Goal: Task Accomplishment & Management: Use online tool/utility

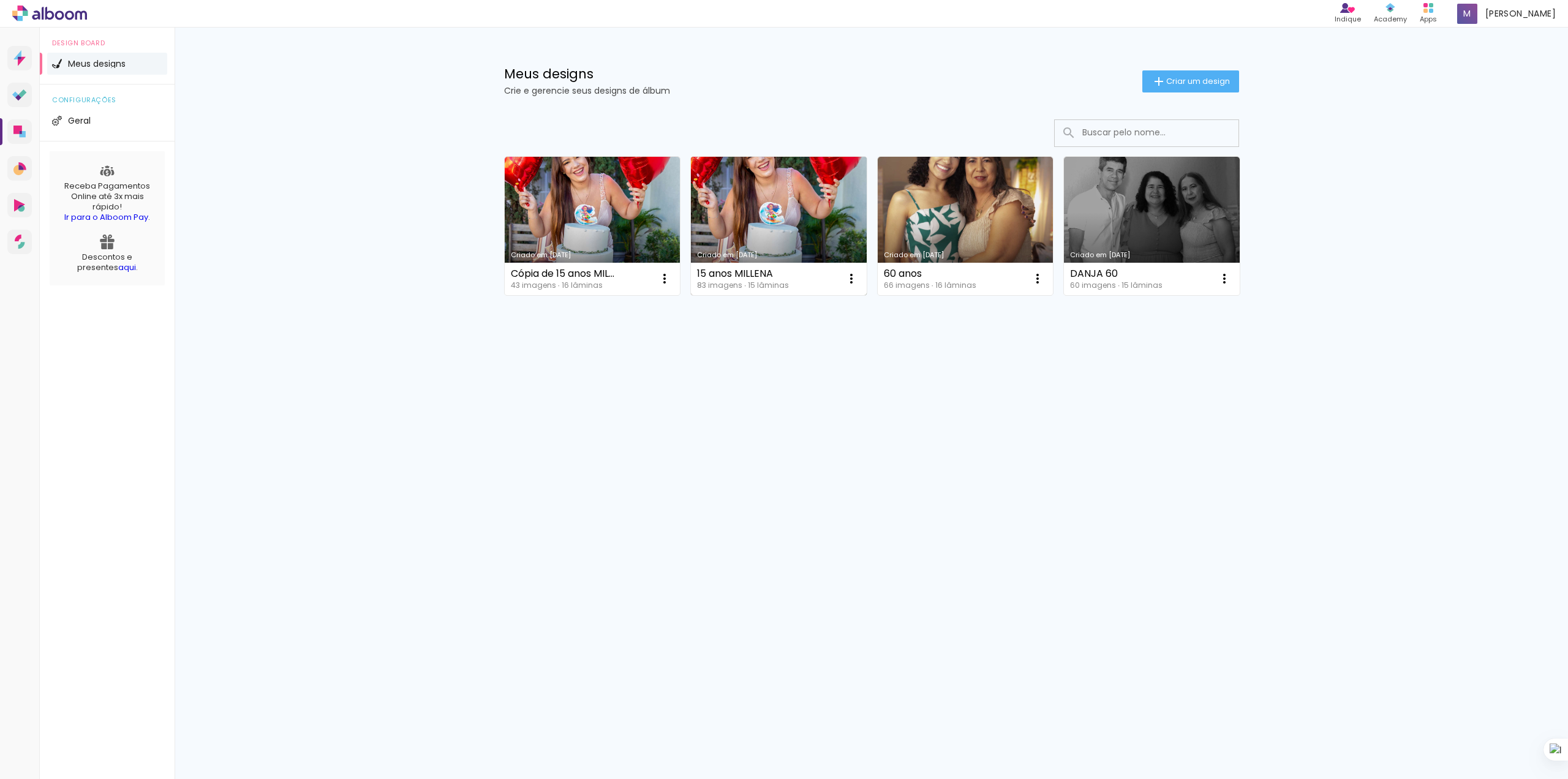
click at [763, 208] on link "Criado em [DATE]" at bounding box center [779, 226] width 176 height 138
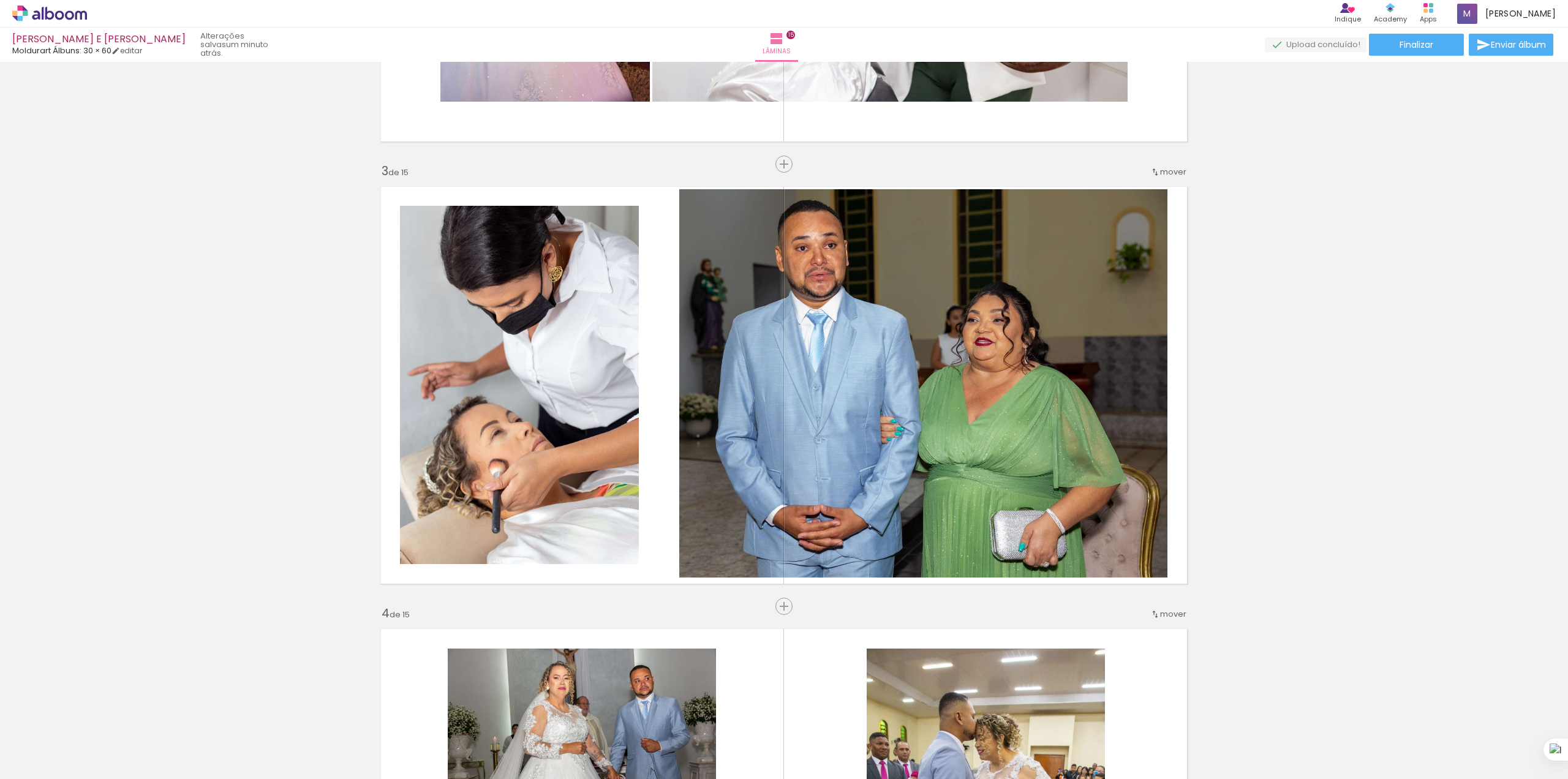
scroll to position [0, 2617]
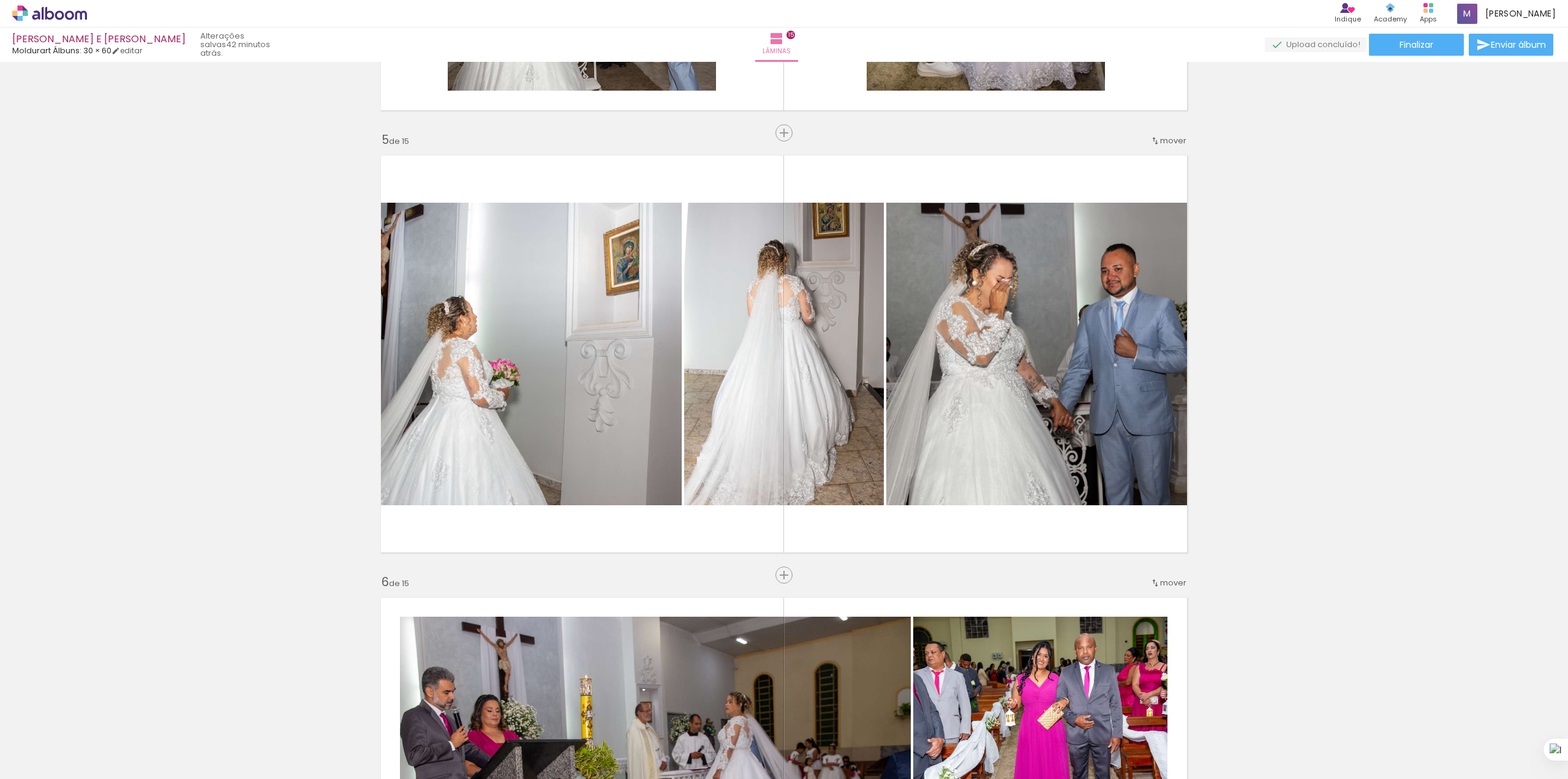
scroll to position [1946, 0]
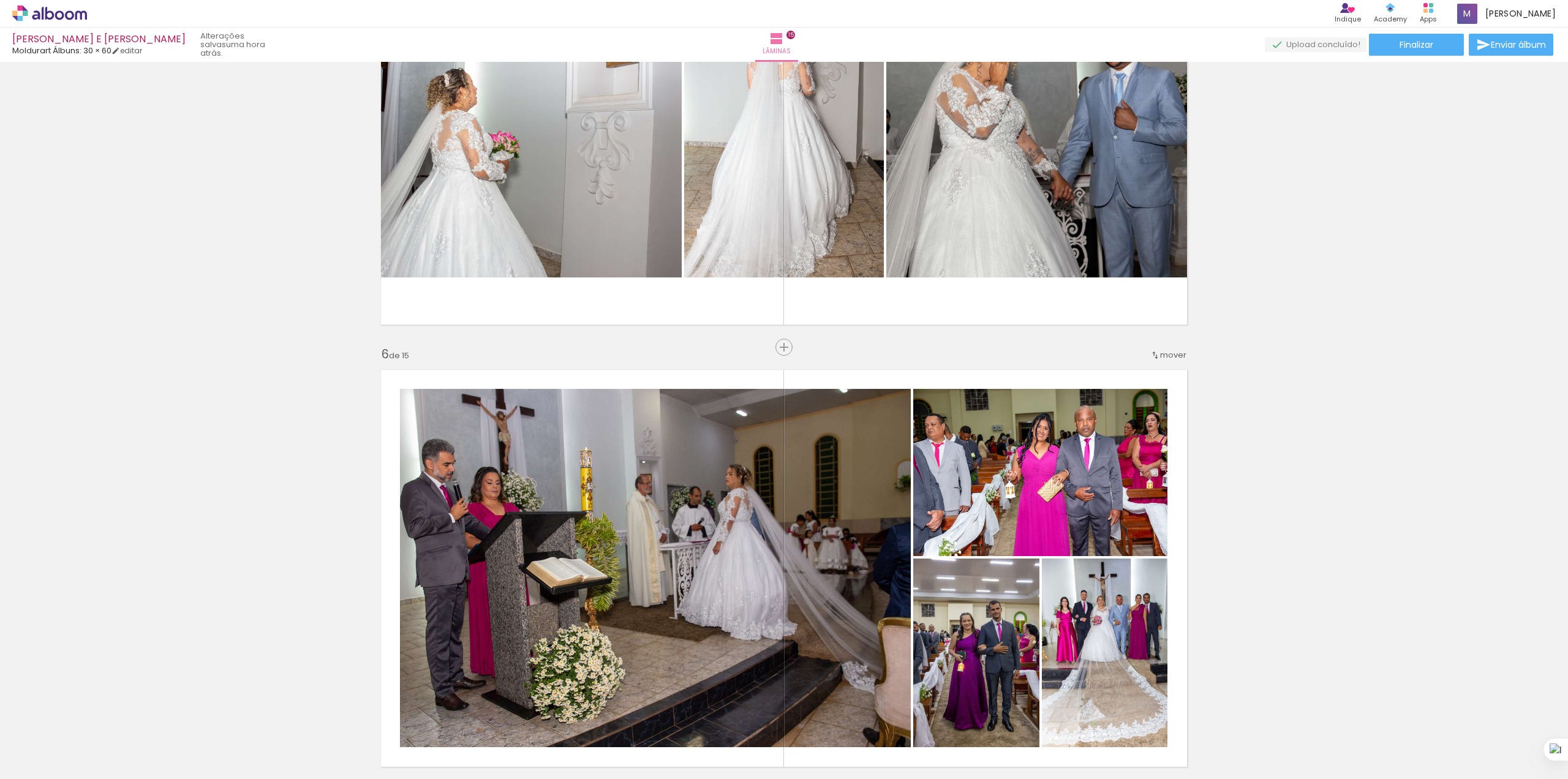
scroll to position [0, 2617]
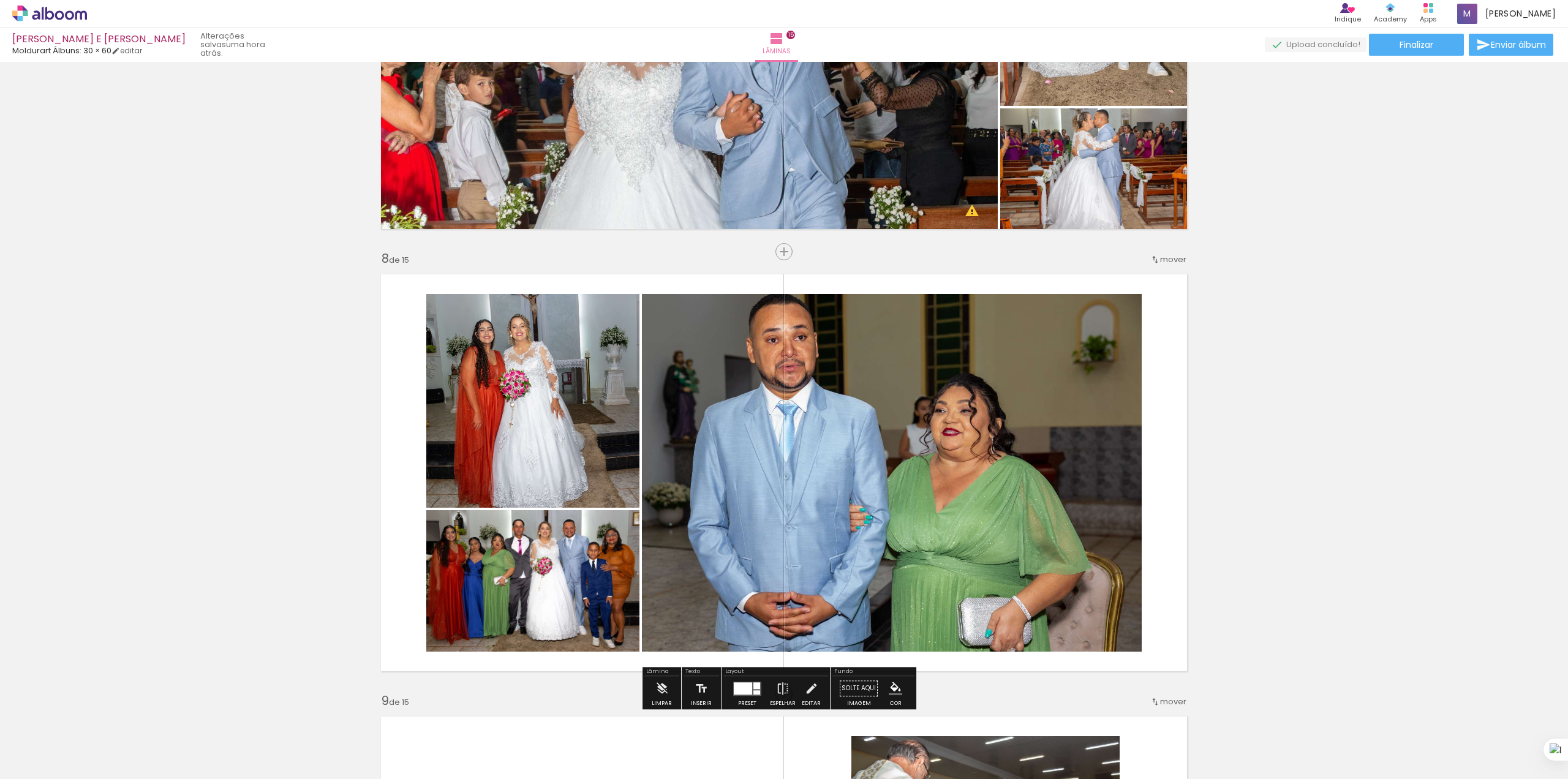
scroll to position [0, 2617]
click at [40, 760] on span "Adicionar Fotos" at bounding box center [43, 763] width 37 height 13
click at [0, 0] on input "file" at bounding box center [0, 0] width 0 height 0
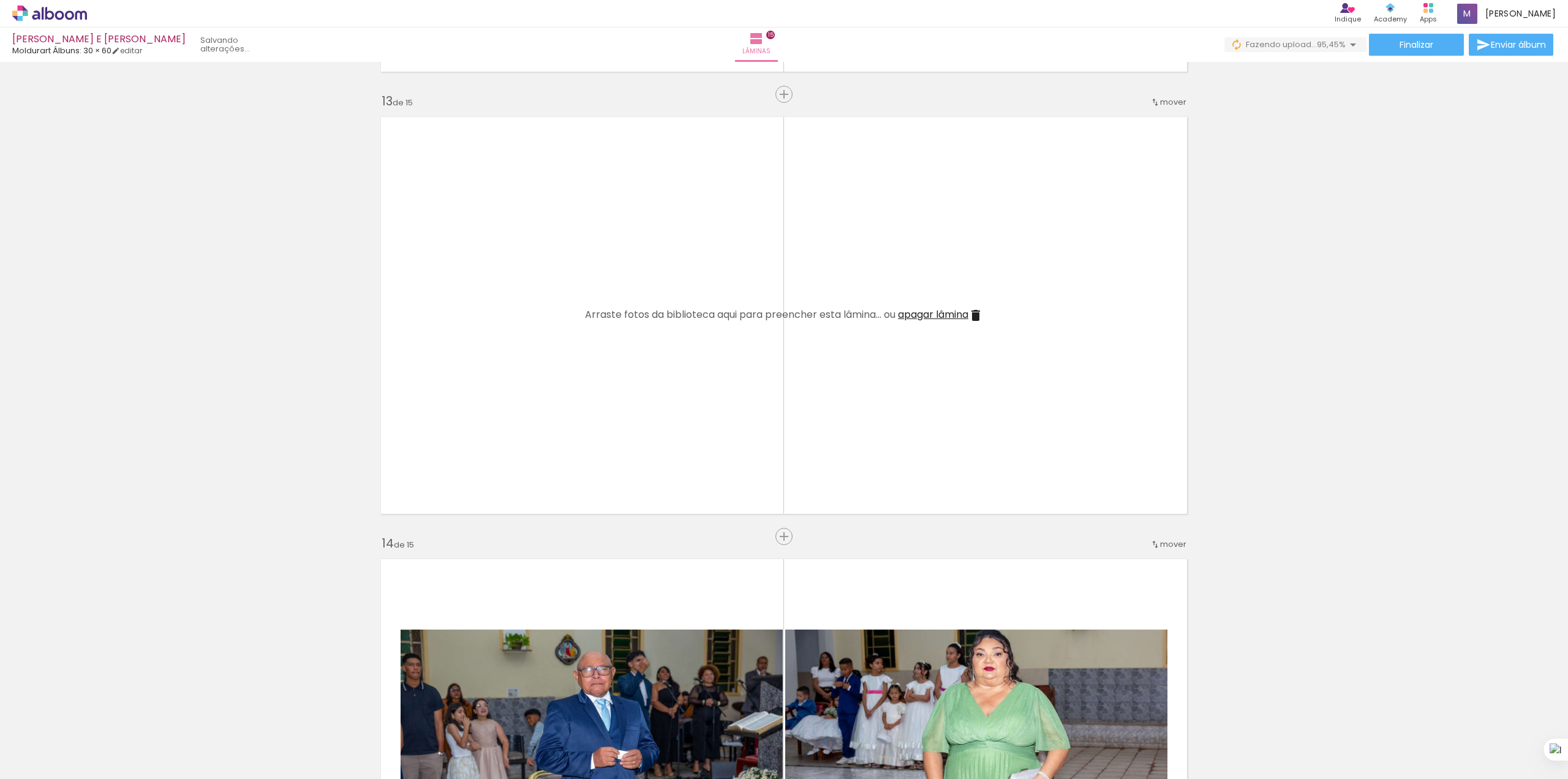
scroll to position [0, 4642]
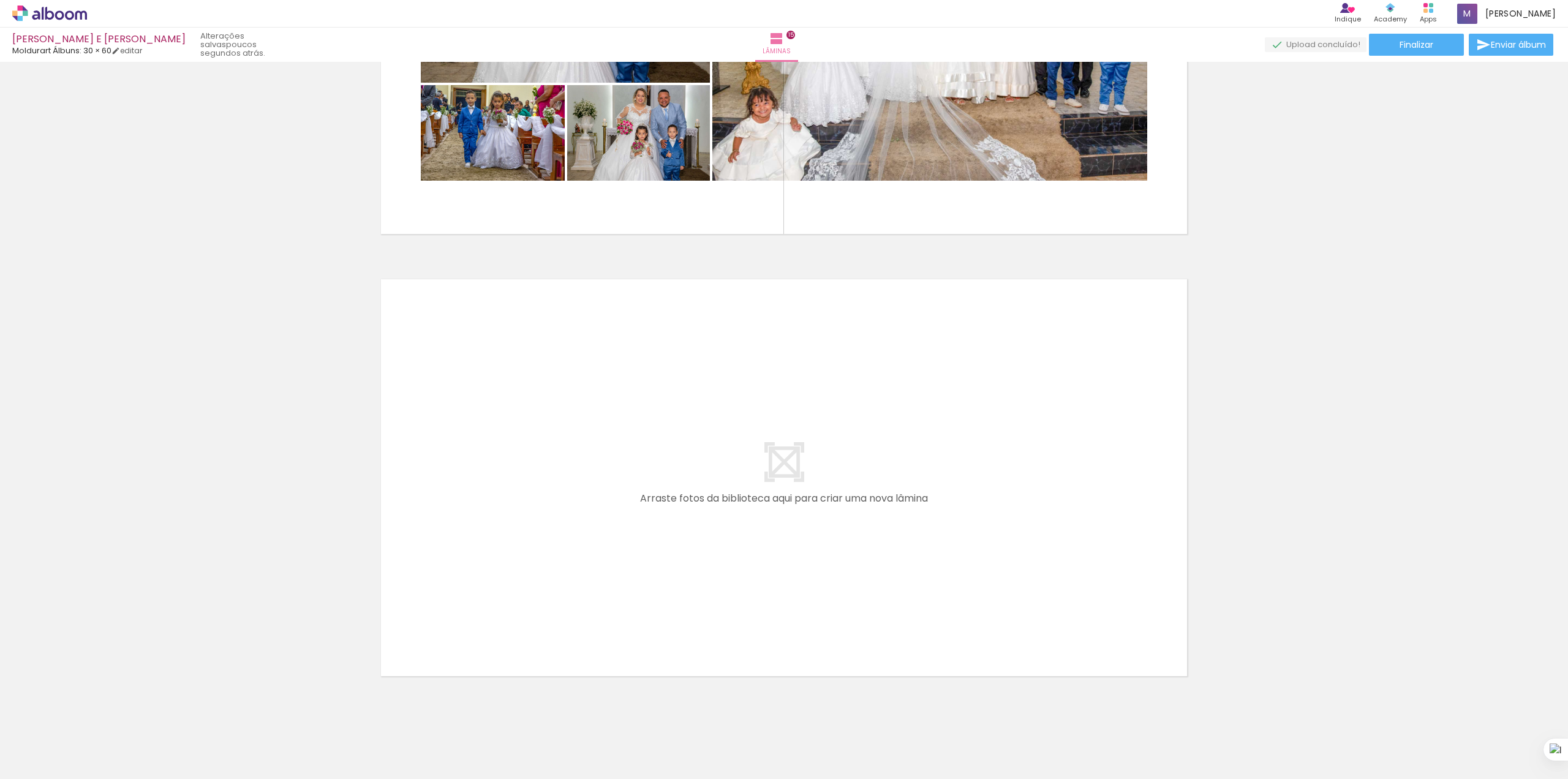
scroll to position [6484, 0]
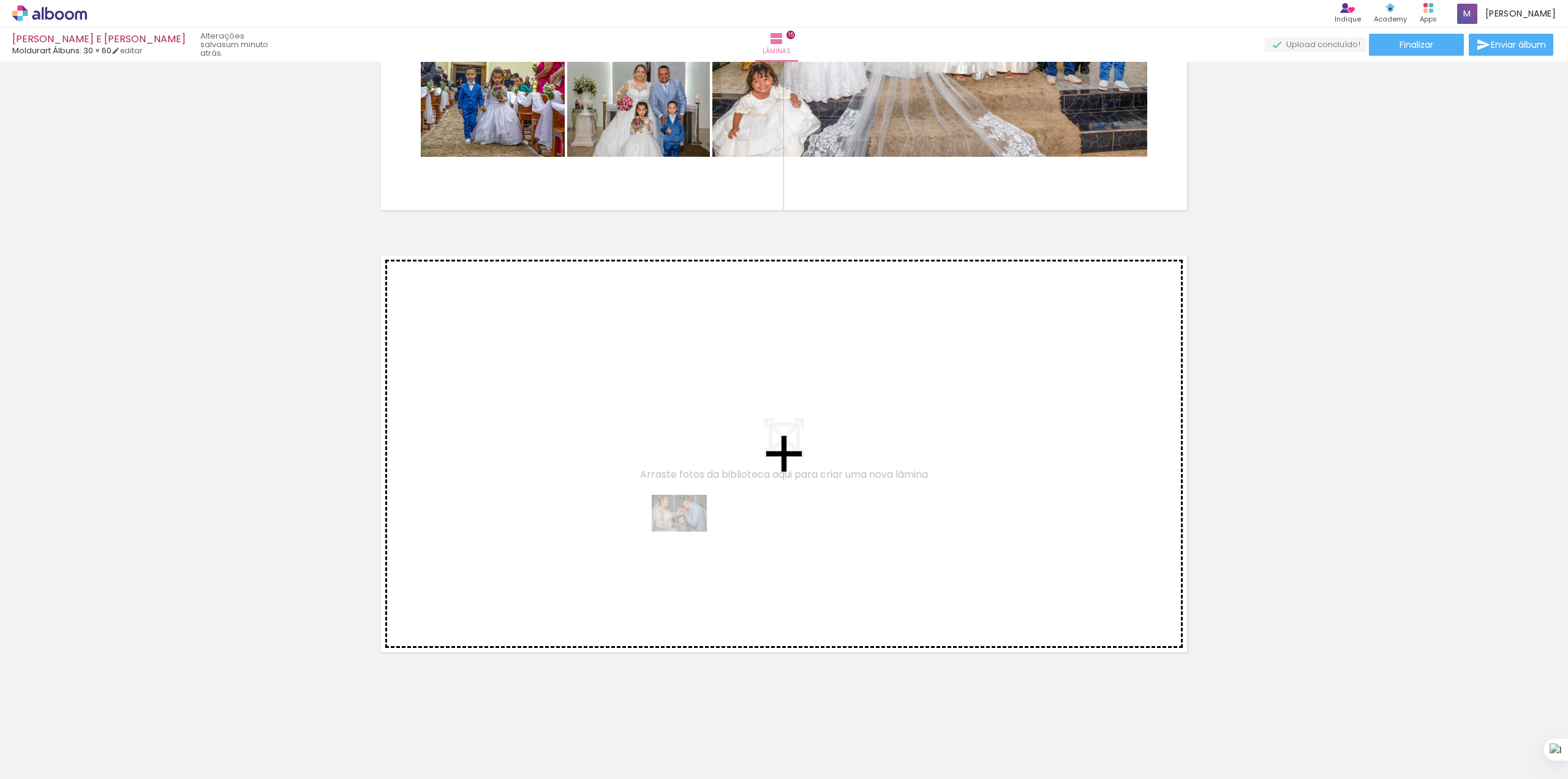
drag, startPoint x: 898, startPoint y: 751, endPoint x: 687, endPoint y: 531, distance: 304.8
click at [687, 531] on quentale-workspace at bounding box center [784, 389] width 1568 height 779
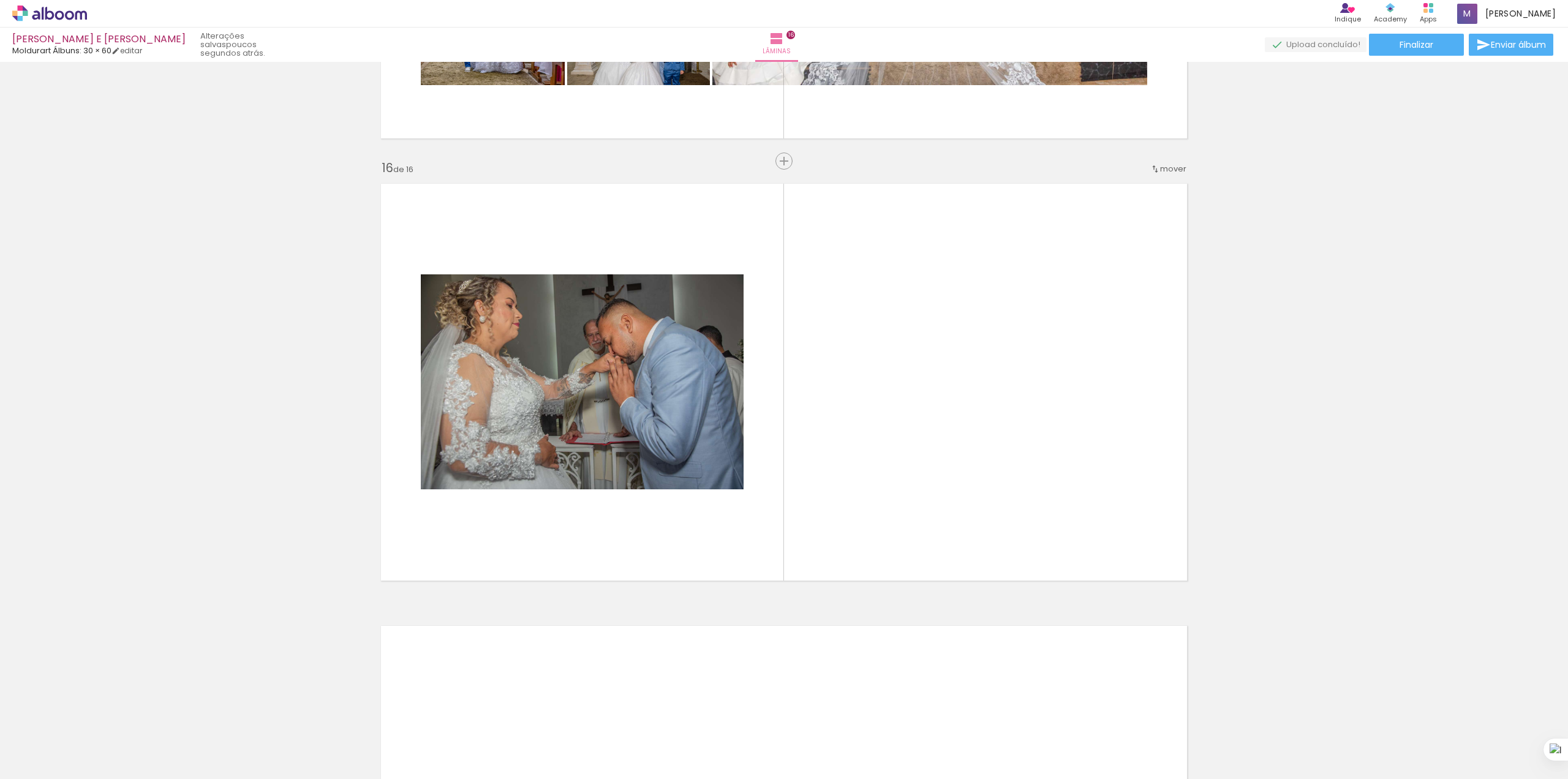
scroll to position [0, 2384]
click at [18, 761] on iron-icon at bounding box center [18, 763] width 15 height 15
click at [0, 0] on input "file" at bounding box center [0, 0] width 0 height 0
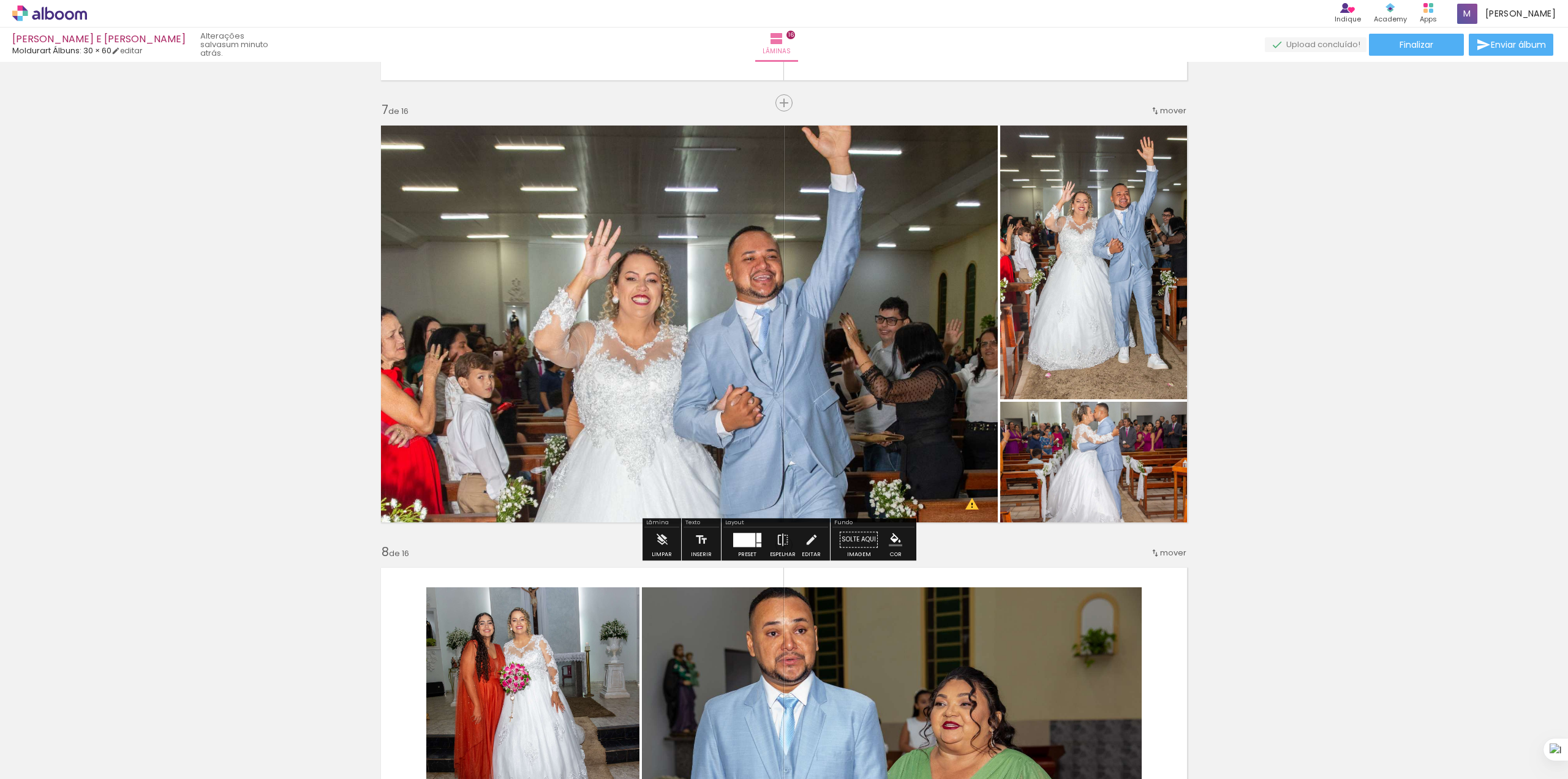
scroll to position [2635, 0]
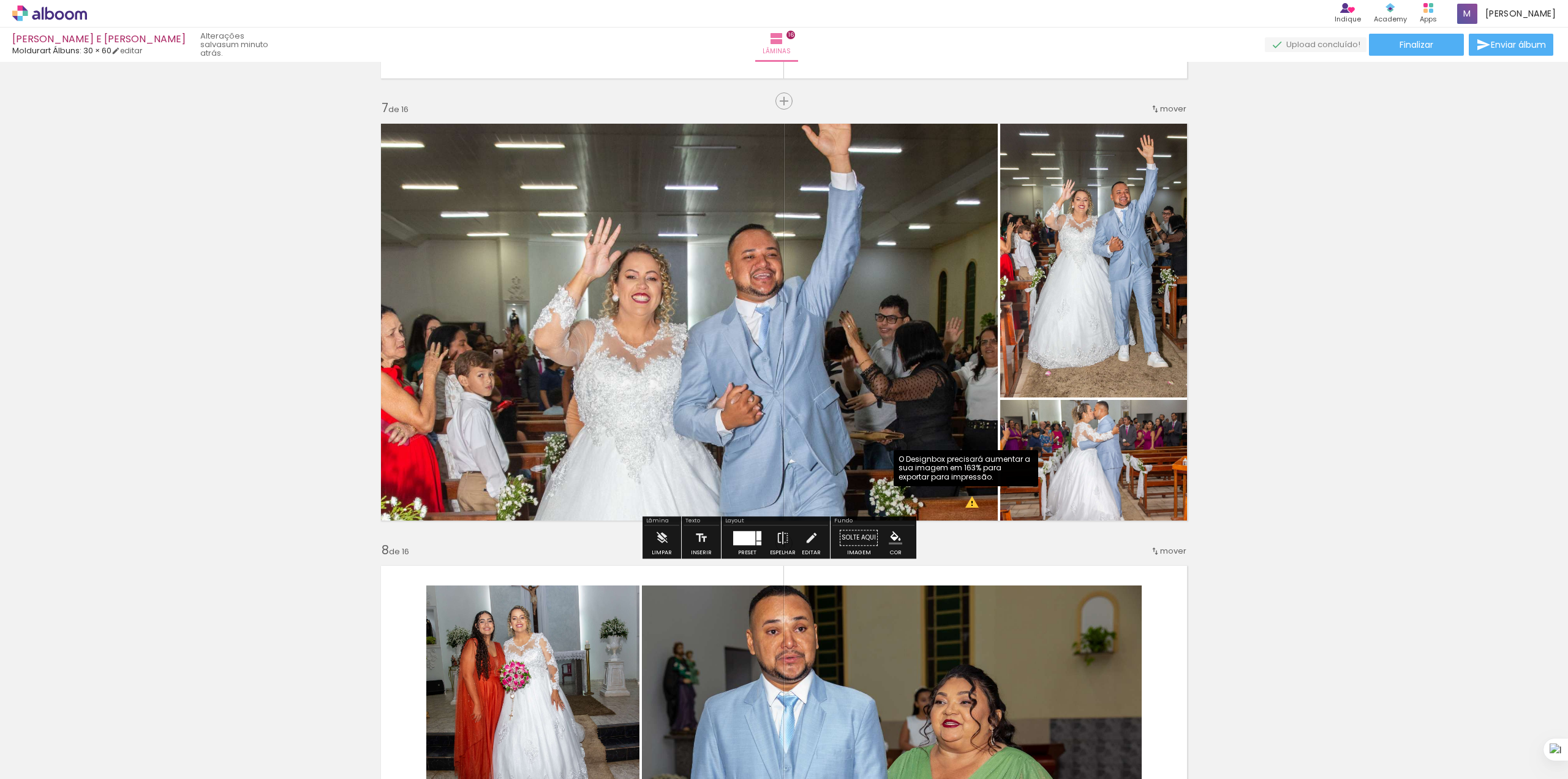
click at [963, 500] on quentale-photo at bounding box center [686, 322] width 625 height 411
click at [968, 510] on quentale-photo at bounding box center [686, 322] width 625 height 411
click at [716, 384] on quentale-photo at bounding box center [686, 322] width 625 height 411
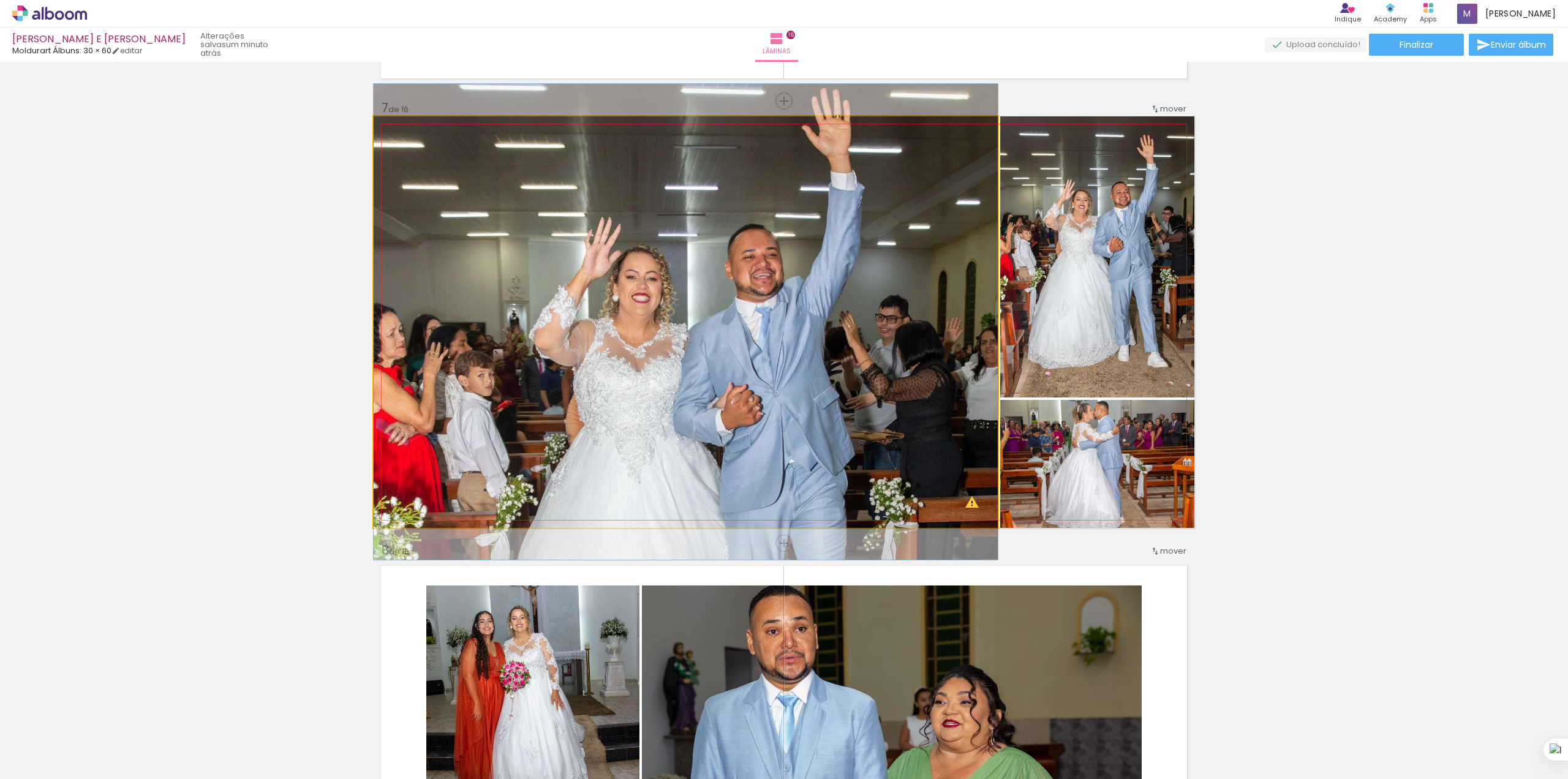
click at [709, 381] on quentale-photo at bounding box center [686, 322] width 625 height 411
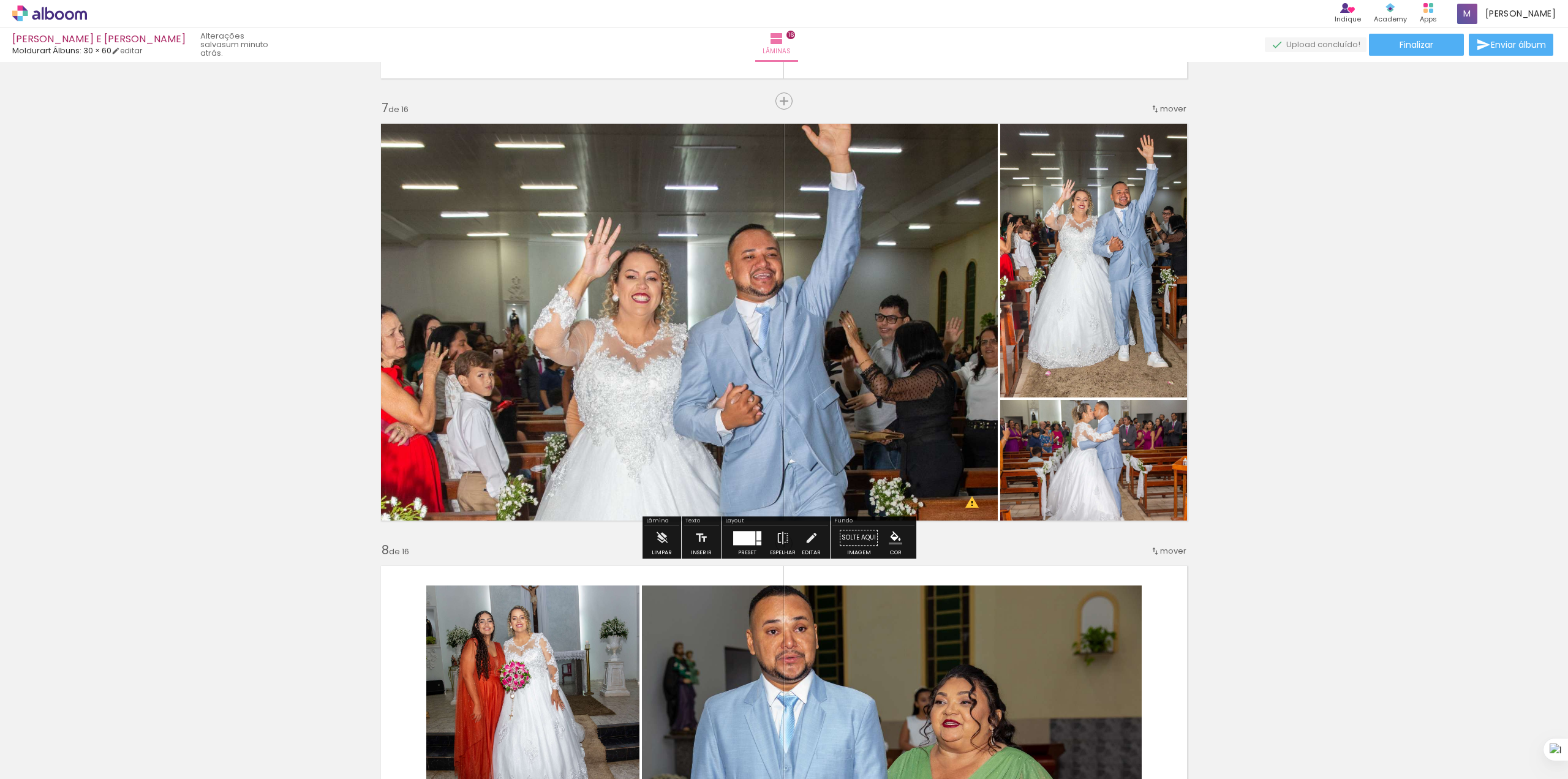
click at [709, 378] on quentale-photo at bounding box center [686, 322] width 625 height 411
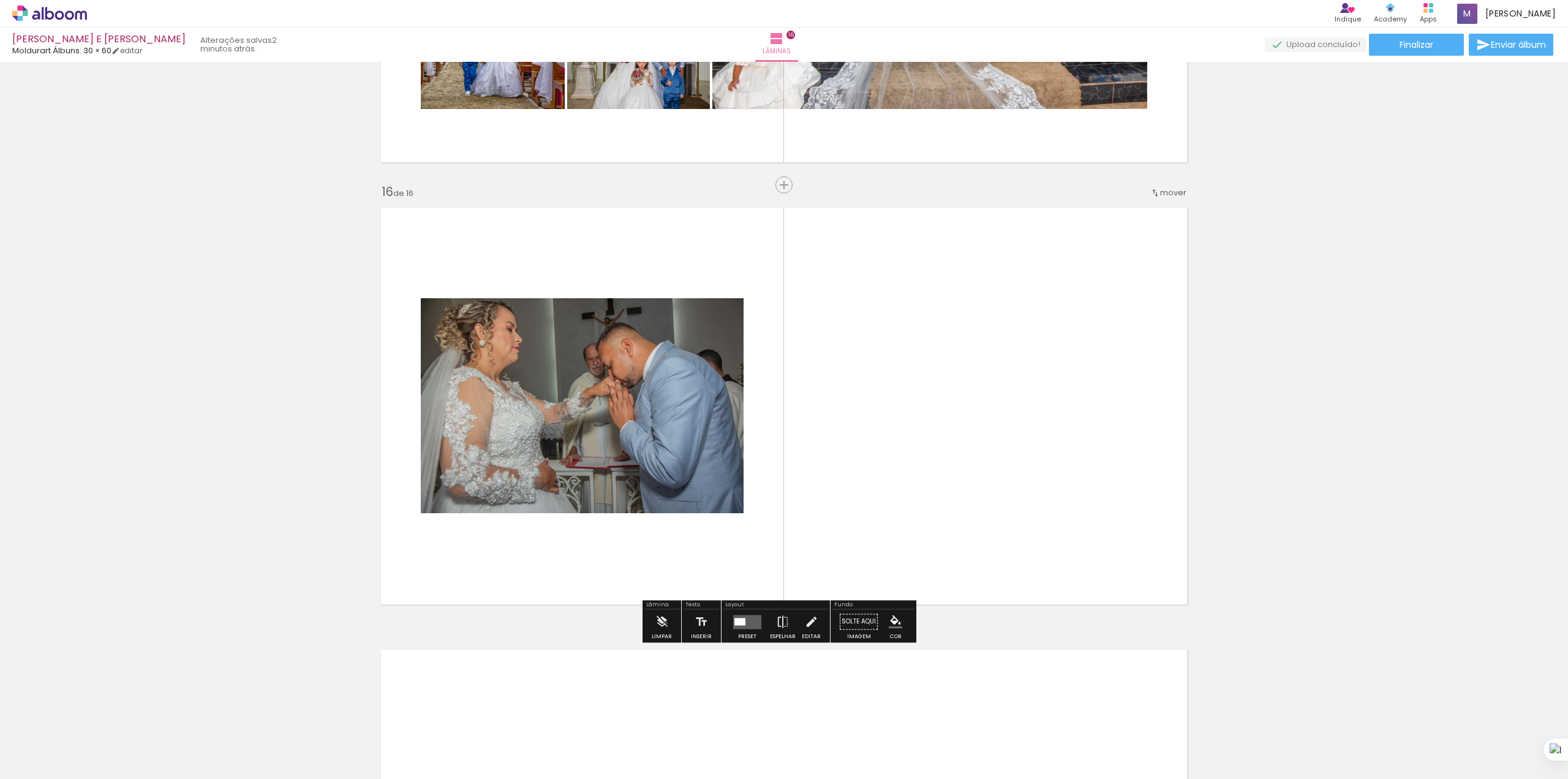
scroll to position [6556, 0]
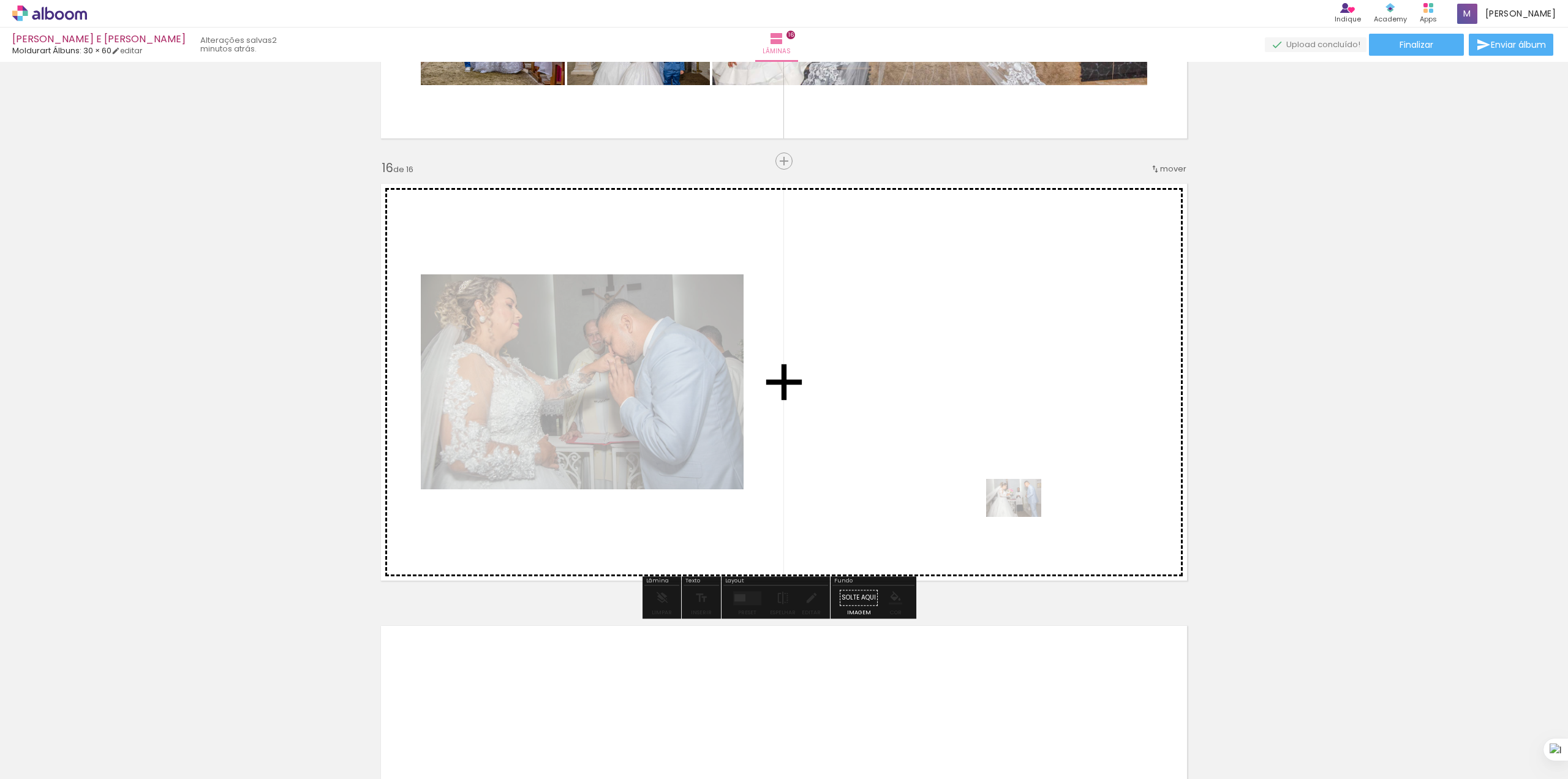
drag, startPoint x: 1086, startPoint y: 750, endPoint x: 1016, endPoint y: 489, distance: 270.2
click at [1016, 489] on quentale-workspace at bounding box center [784, 389] width 1568 height 779
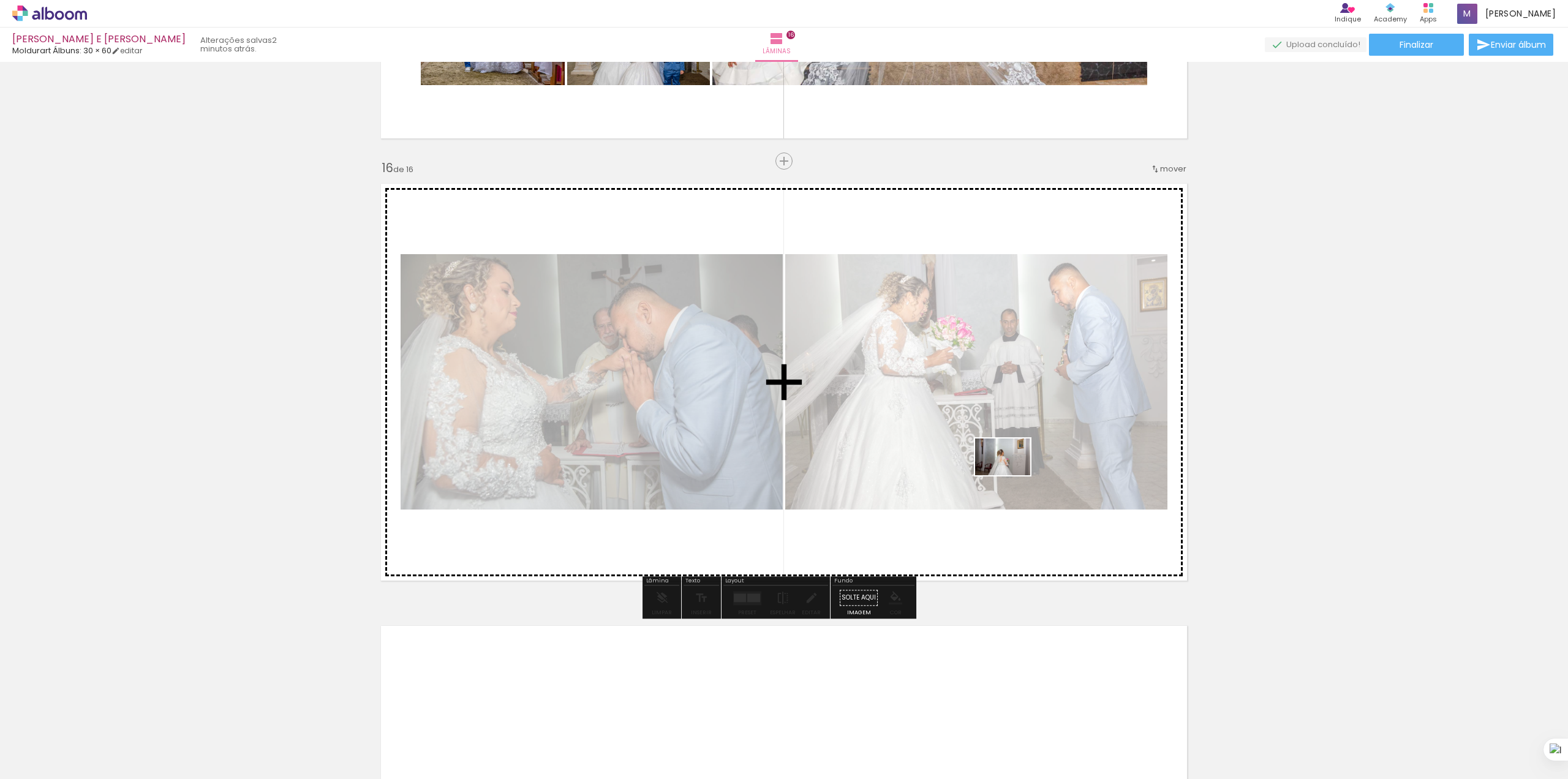
drag, startPoint x: 1194, startPoint y: 640, endPoint x: 1003, endPoint y: 465, distance: 259.0
click at [1011, 473] on quentale-workspace at bounding box center [784, 389] width 1568 height 779
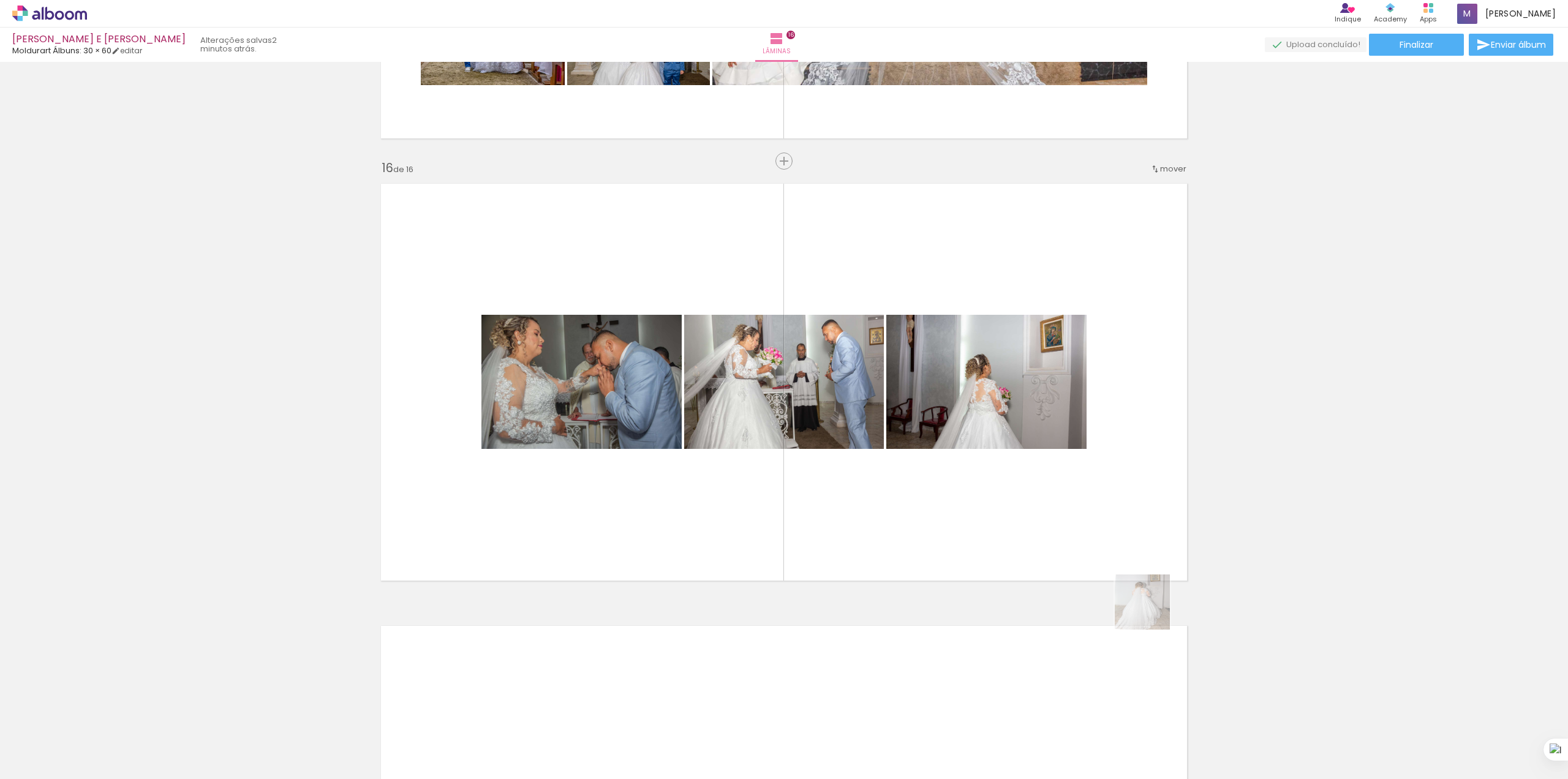
drag, startPoint x: 1215, startPoint y: 712, endPoint x: 1079, endPoint y: 488, distance: 262.1
click at [1066, 486] on quentale-workspace at bounding box center [784, 389] width 1568 height 779
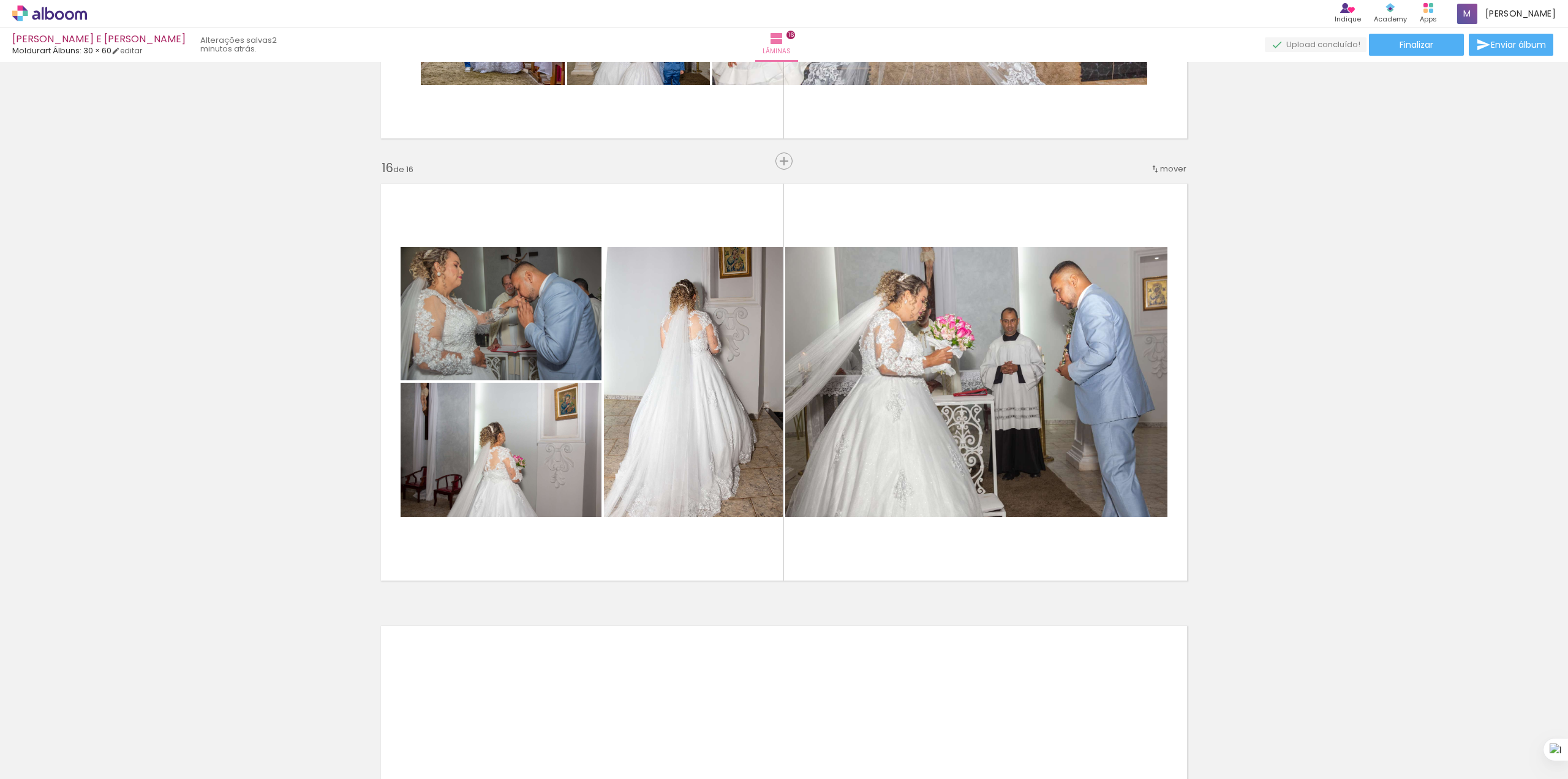
scroll to position [0, 4547]
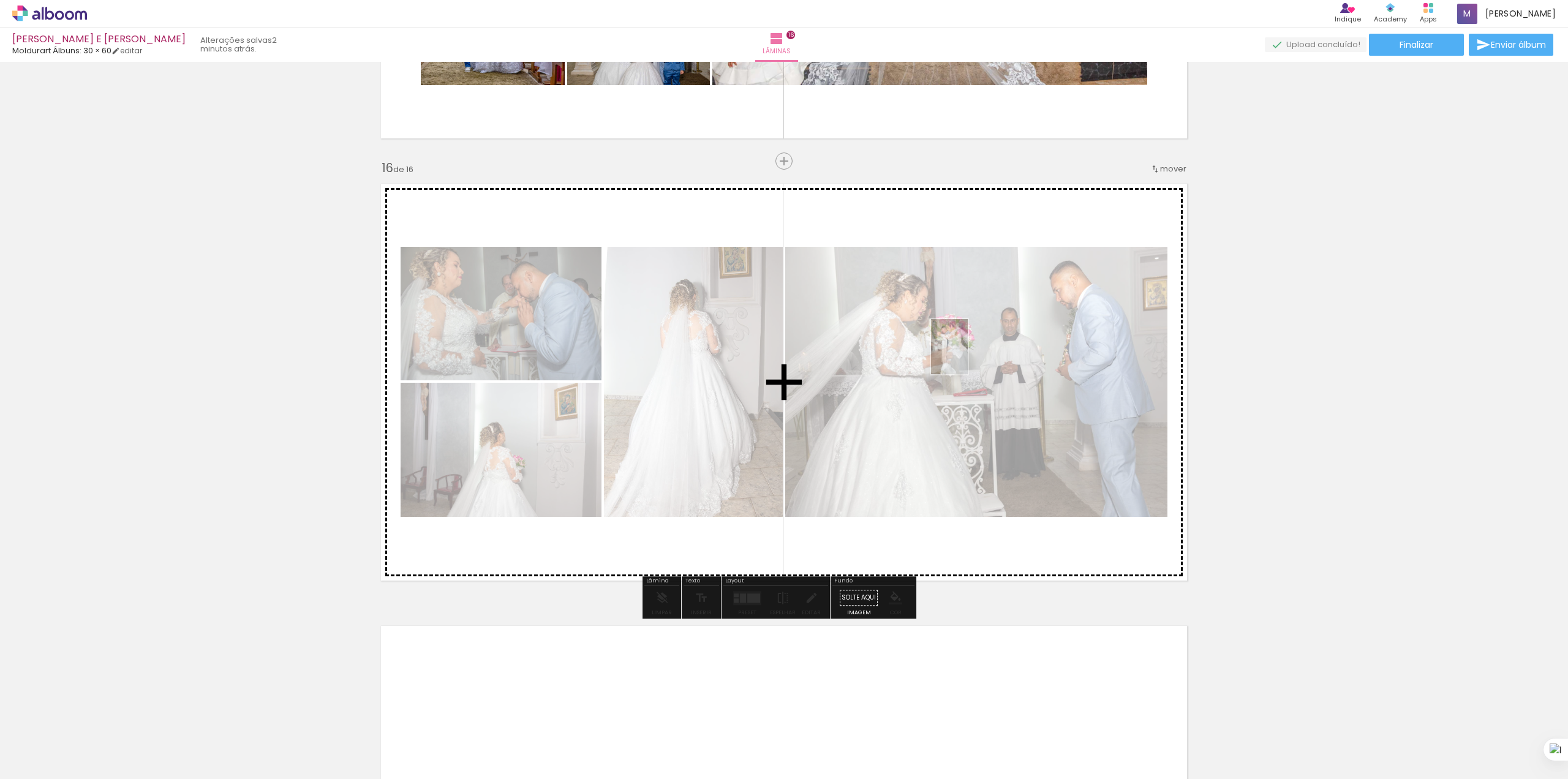
drag, startPoint x: 1203, startPoint y: 752, endPoint x: 968, endPoint y: 356, distance: 460.5
click at [968, 356] on quentale-workspace at bounding box center [784, 389] width 1568 height 779
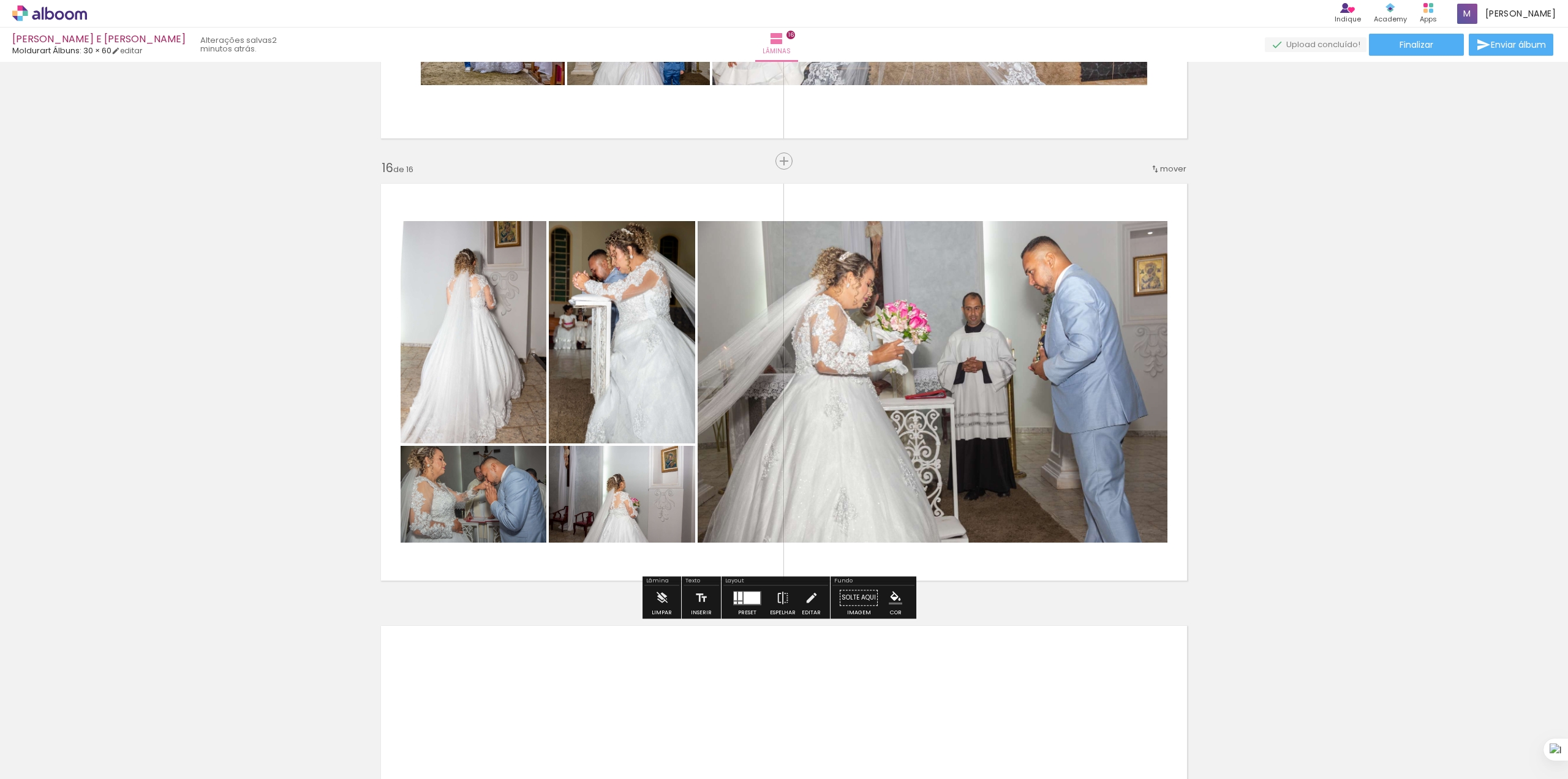
click at [662, 302] on quentale-photo at bounding box center [622, 333] width 146 height 223
click at [663, 605] on iron-icon at bounding box center [662, 598] width 13 height 24
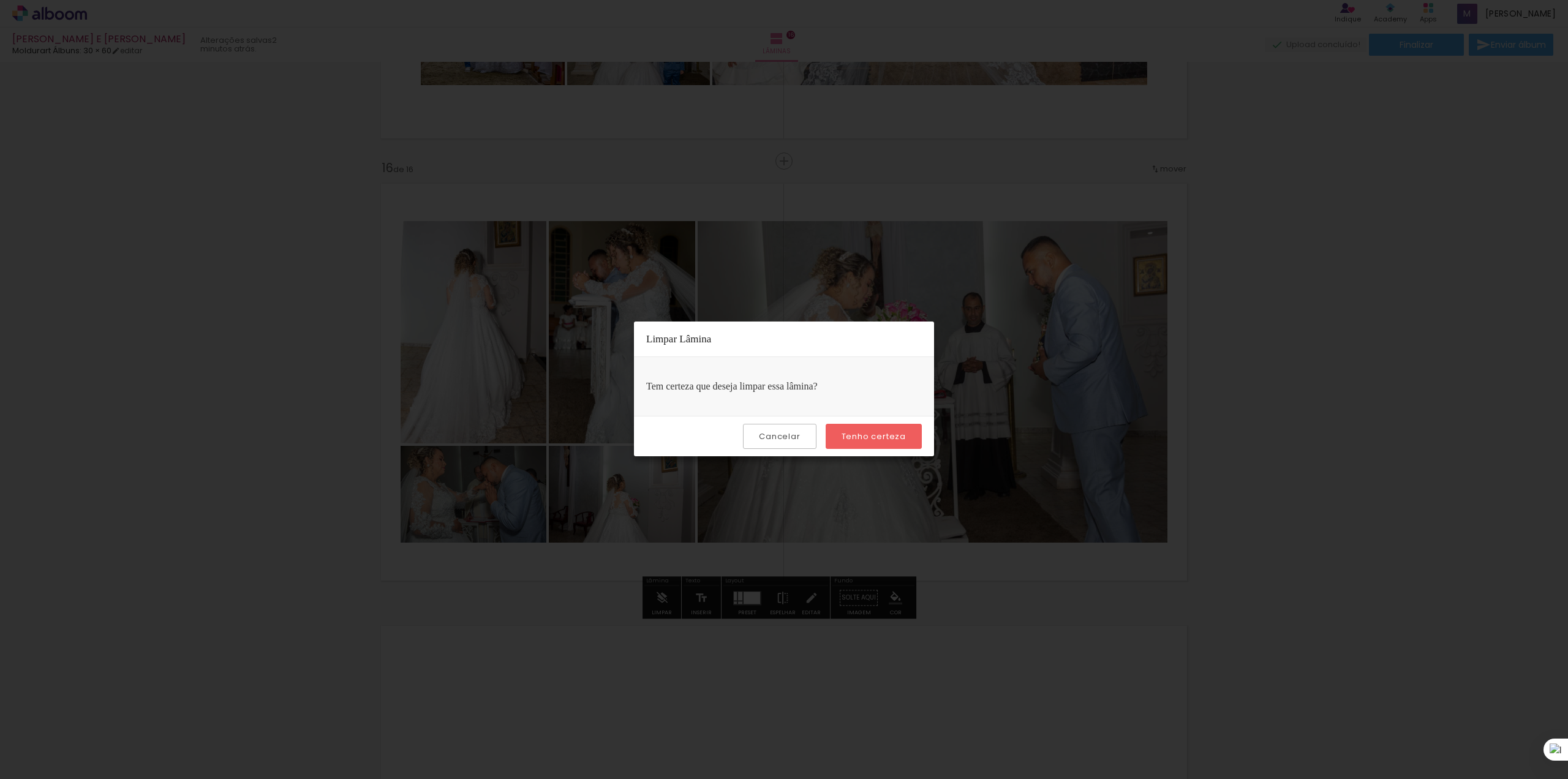
click at [0, 0] on slot "Tenho certeza" at bounding box center [0, 0] width 0 height 0
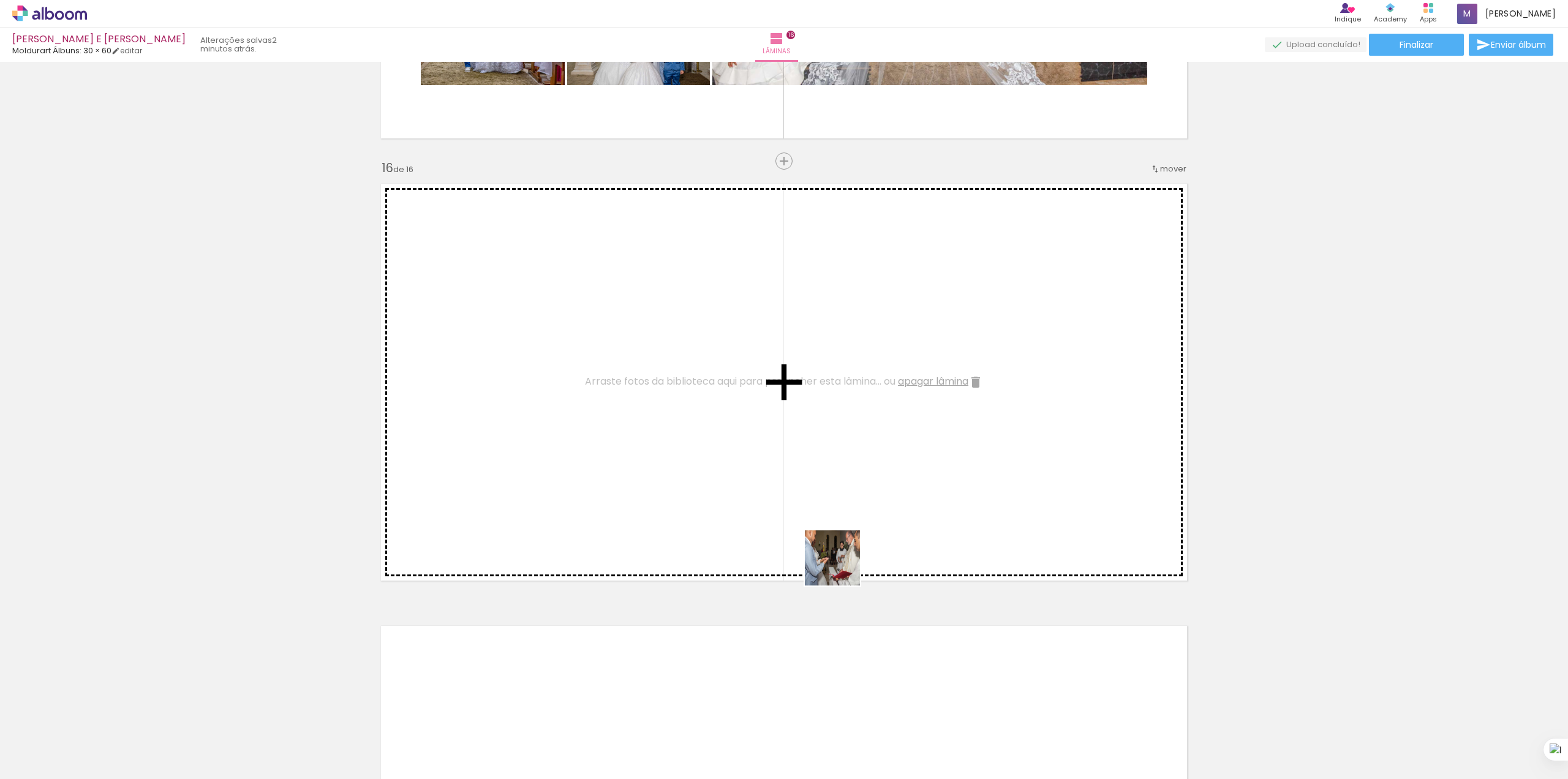
drag, startPoint x: 943, startPoint y: 751, endPoint x: 832, endPoint y: 550, distance: 229.6
click at [834, 558] on quentale-workspace at bounding box center [784, 389] width 1568 height 779
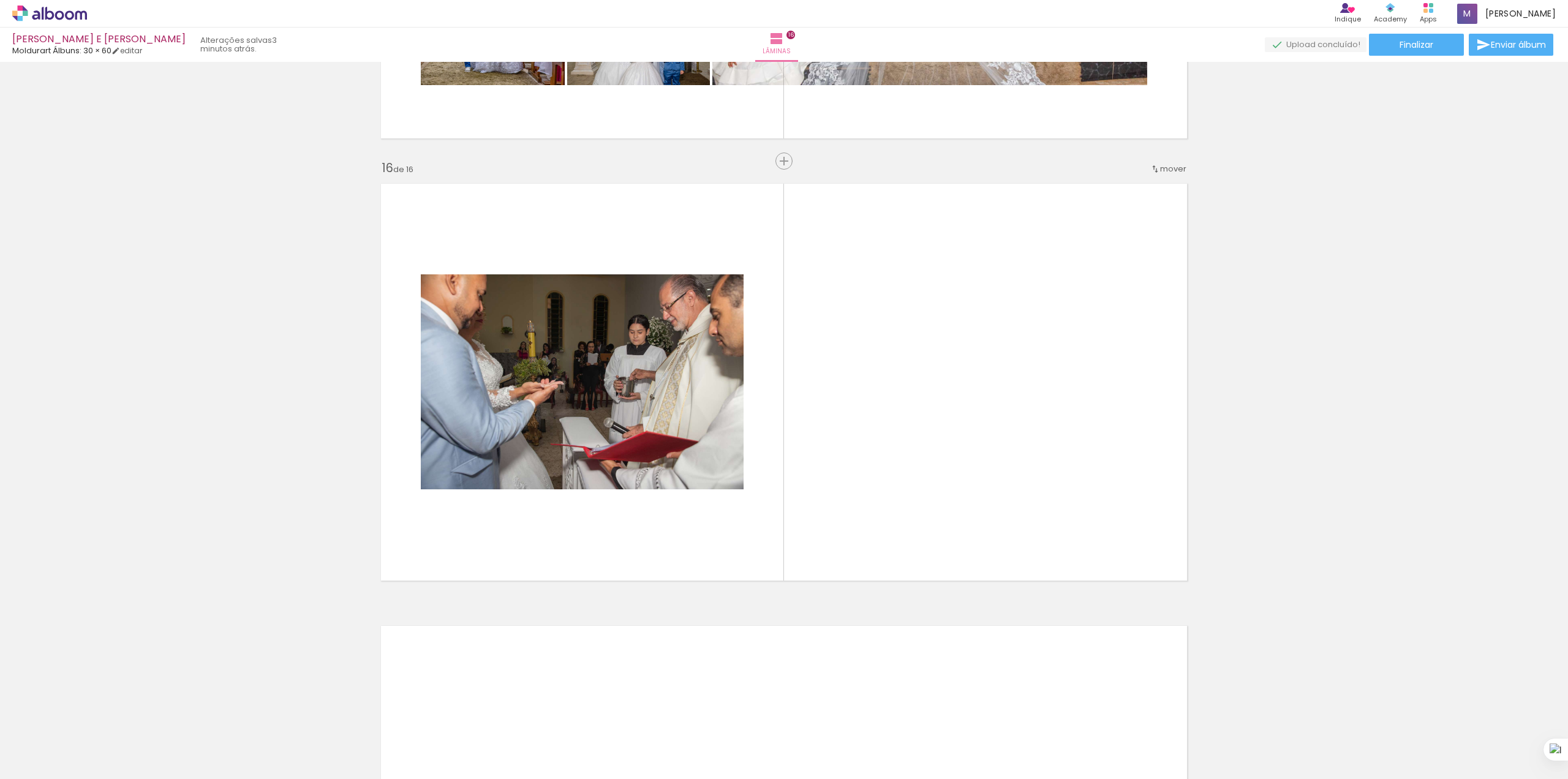
scroll to position [0, 3843]
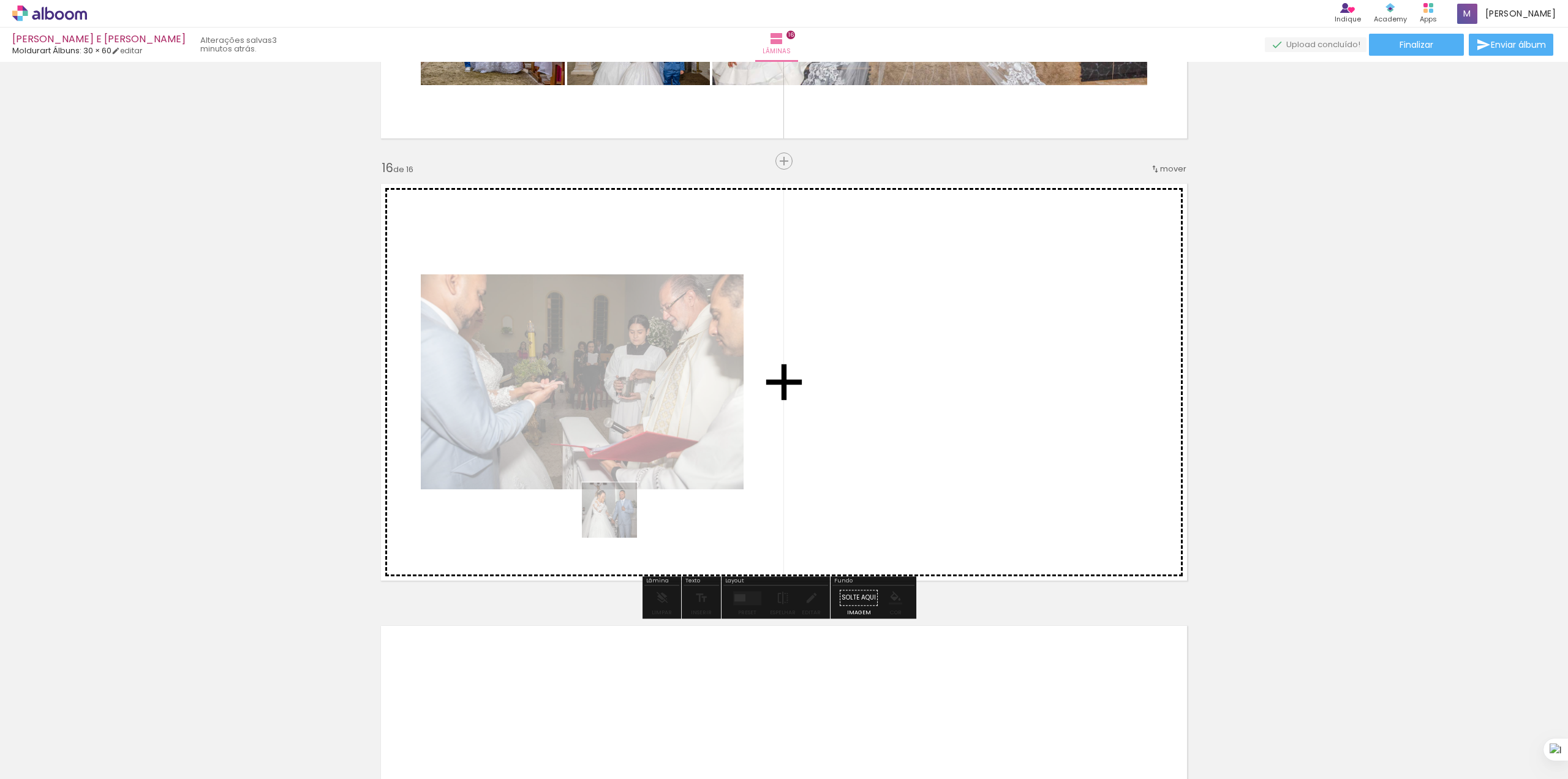
drag, startPoint x: 327, startPoint y: 750, endPoint x: 685, endPoint y: 461, distance: 460.1
click at [714, 462] on quentale-workspace at bounding box center [784, 389] width 1568 height 779
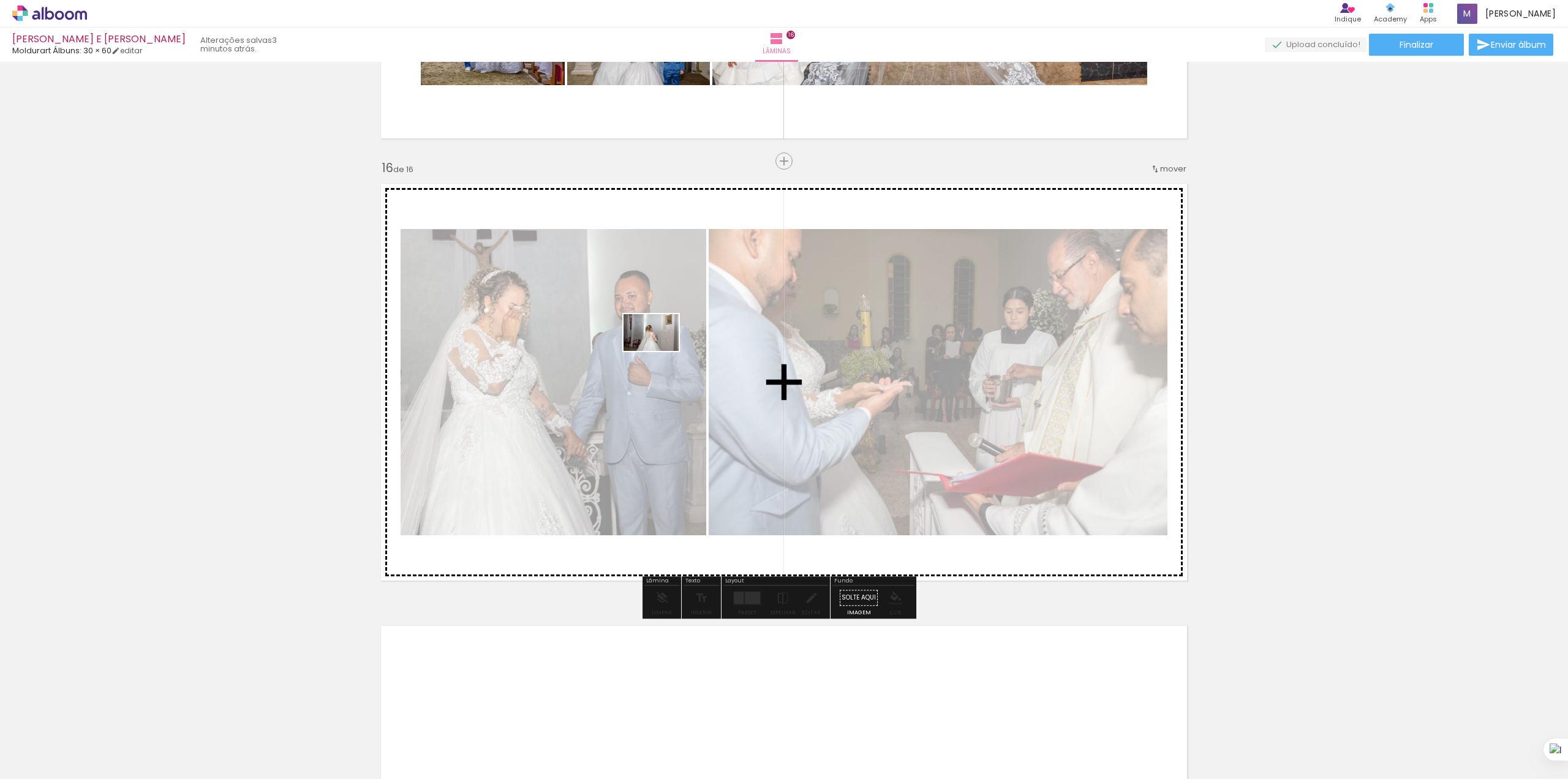
drag, startPoint x: 254, startPoint y: 748, endPoint x: 660, endPoint y: 351, distance: 567.8
click at [660, 351] on quentale-workspace at bounding box center [784, 389] width 1568 height 779
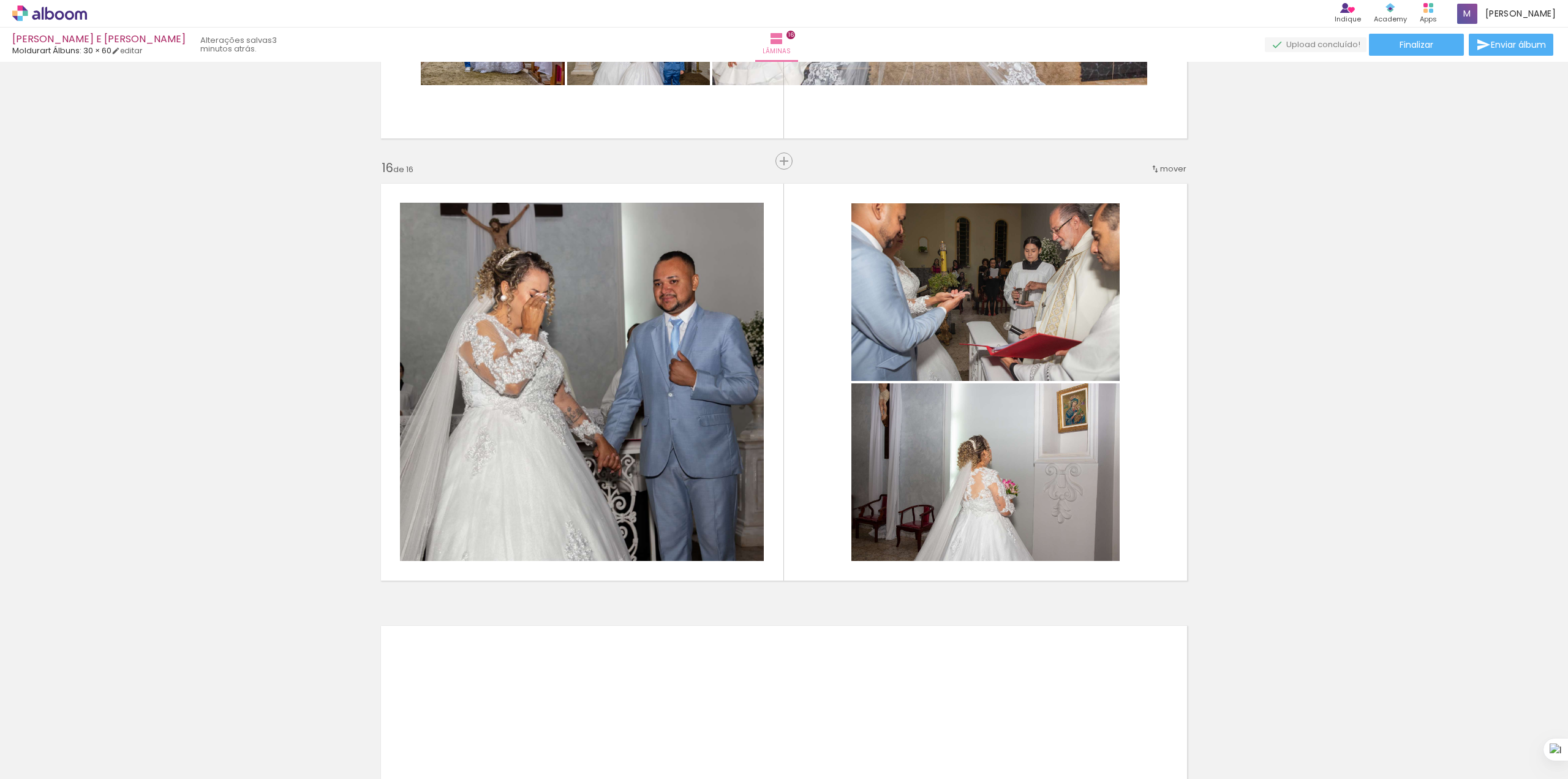
scroll to position [0, 3559]
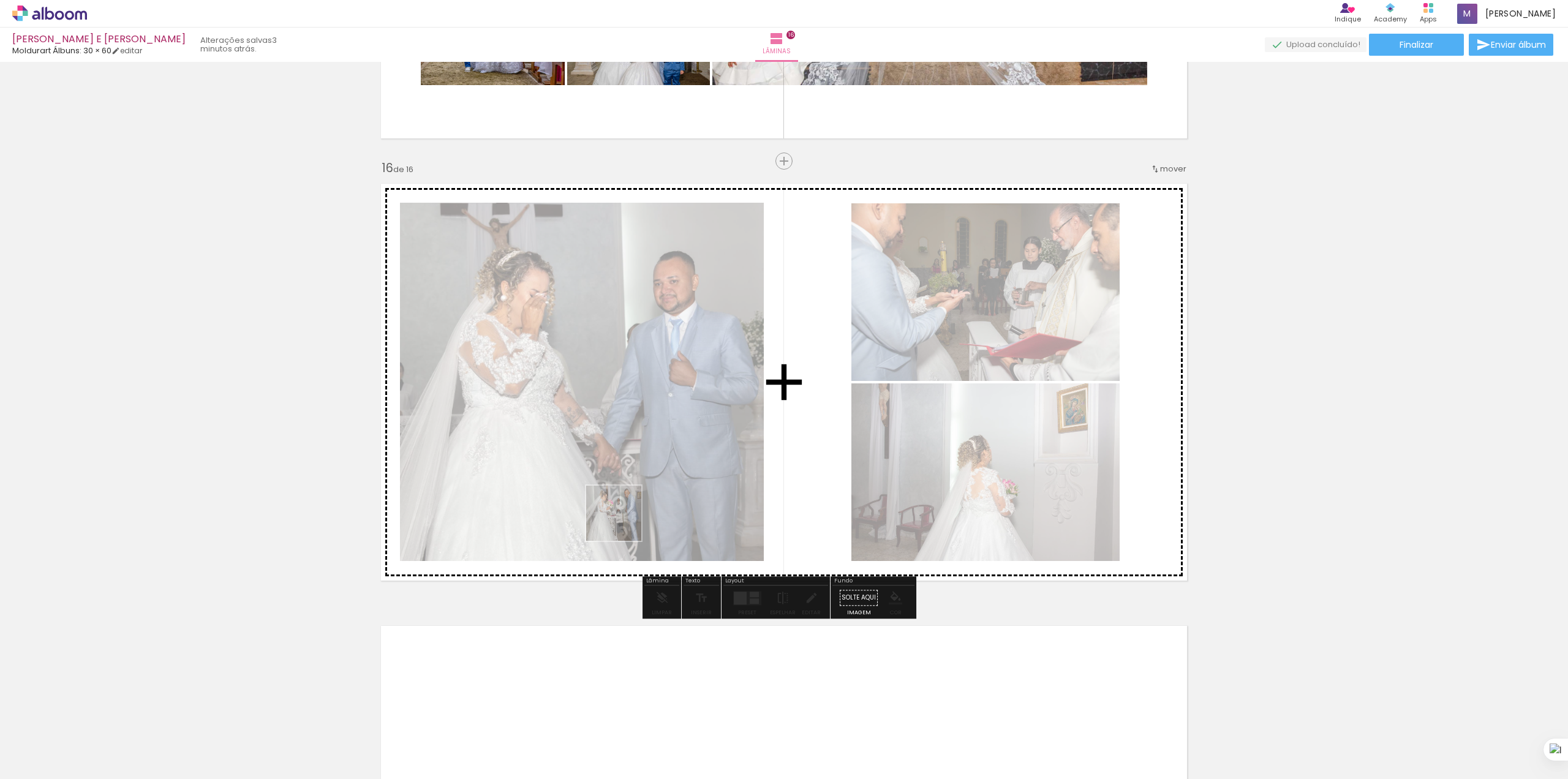
drag, startPoint x: 339, startPoint y: 751, endPoint x: 705, endPoint y: 435, distance: 483.5
click at [705, 435] on quentale-workspace at bounding box center [784, 389] width 1568 height 779
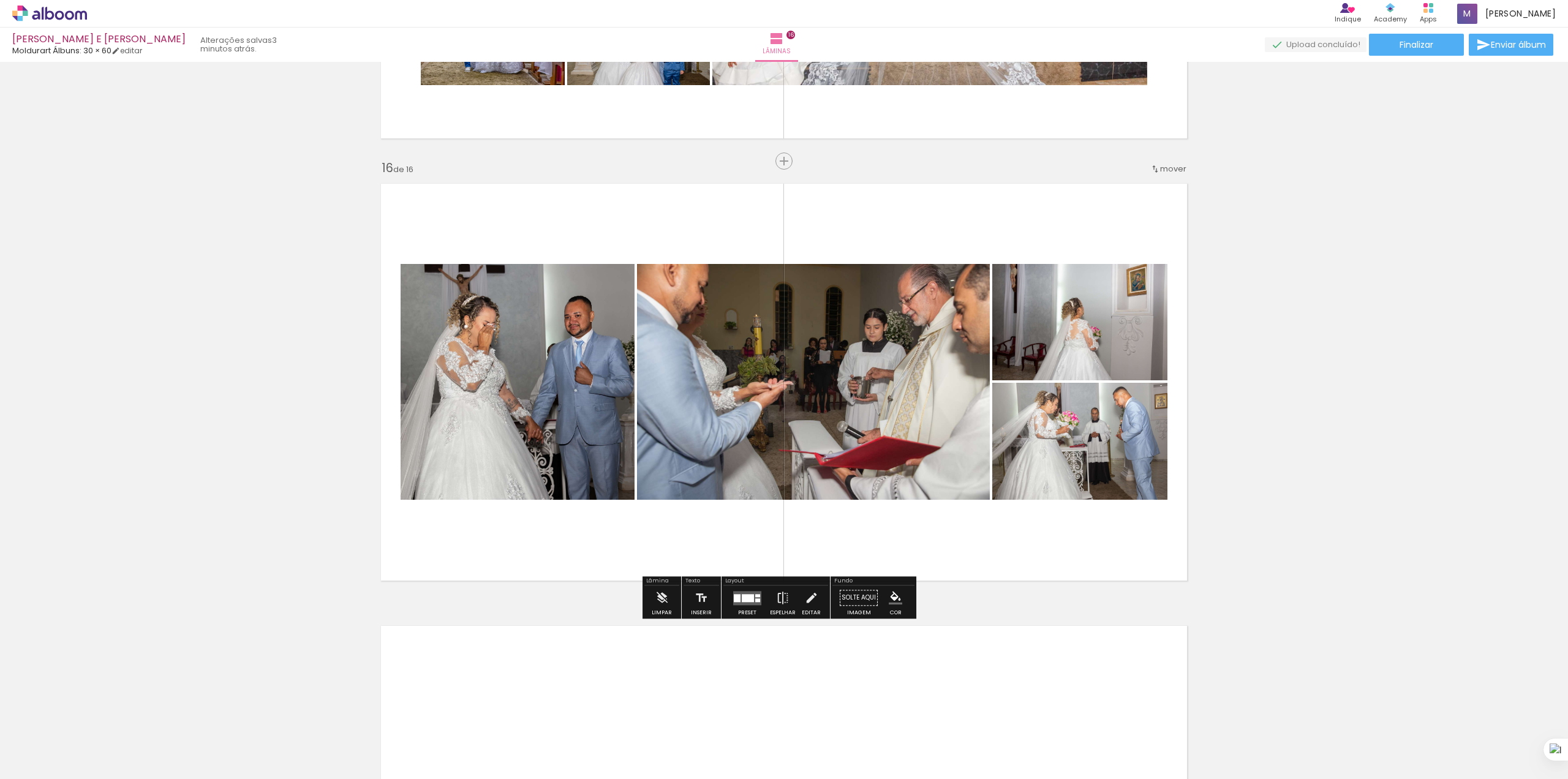
click at [747, 604] on quentale-layouter at bounding box center [747, 598] width 28 height 14
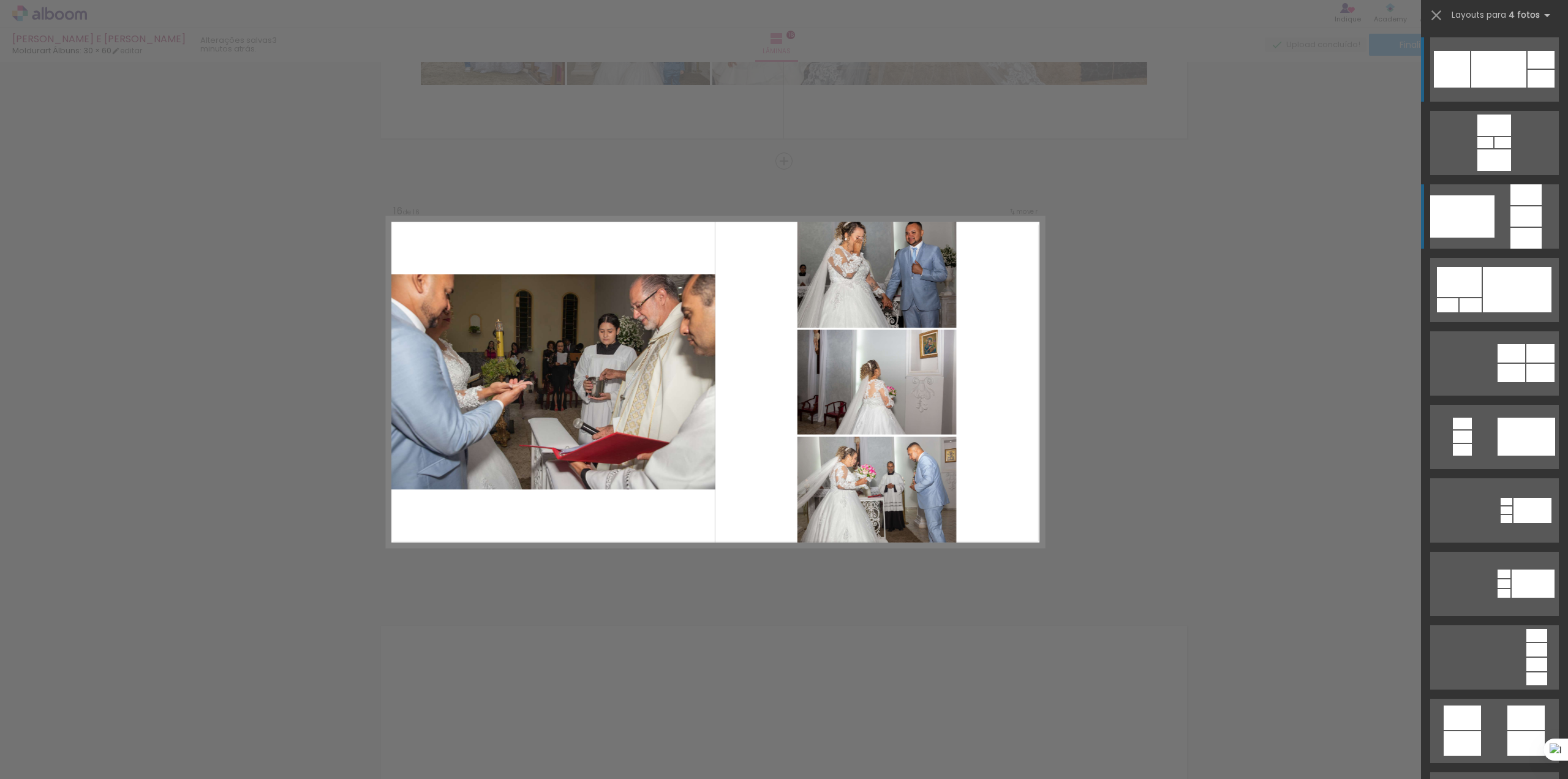
click at [1511, 194] on div at bounding box center [1526, 194] width 31 height 21
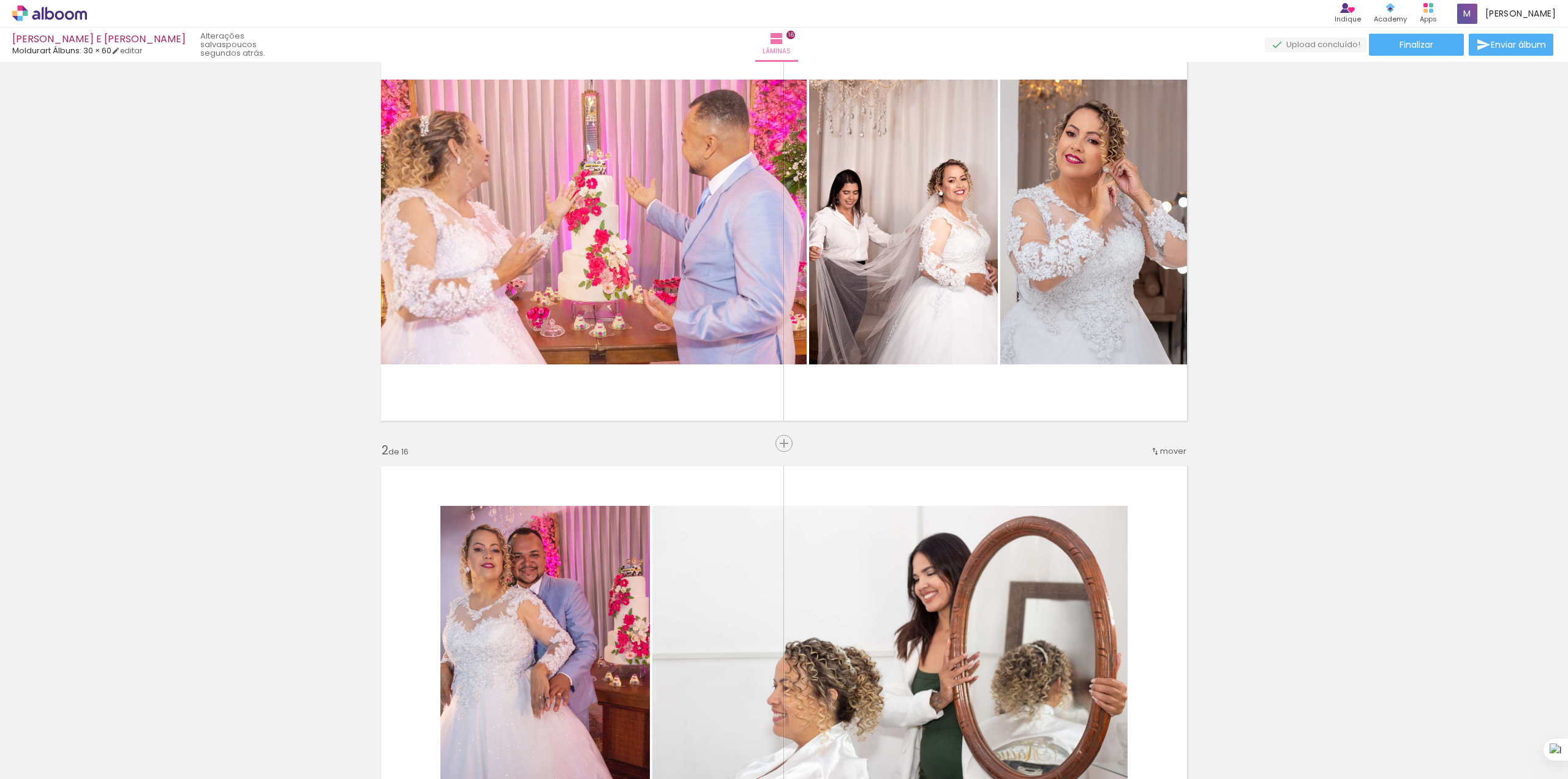
scroll to position [245, 0]
